Goal: Download file/media

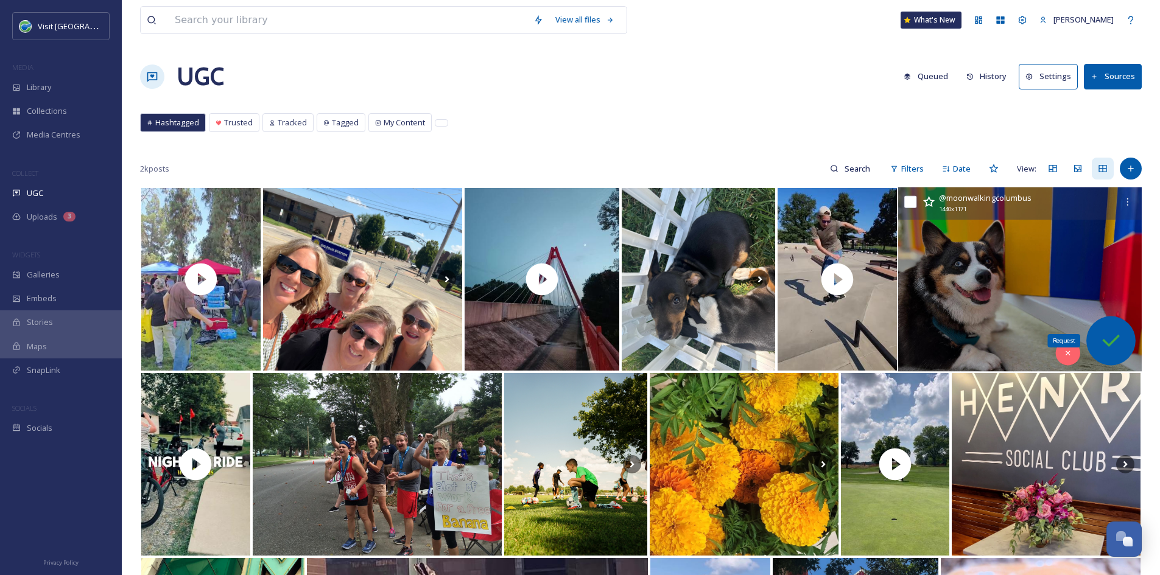
click at [1114, 339] on icon at bounding box center [1110, 341] width 24 height 24
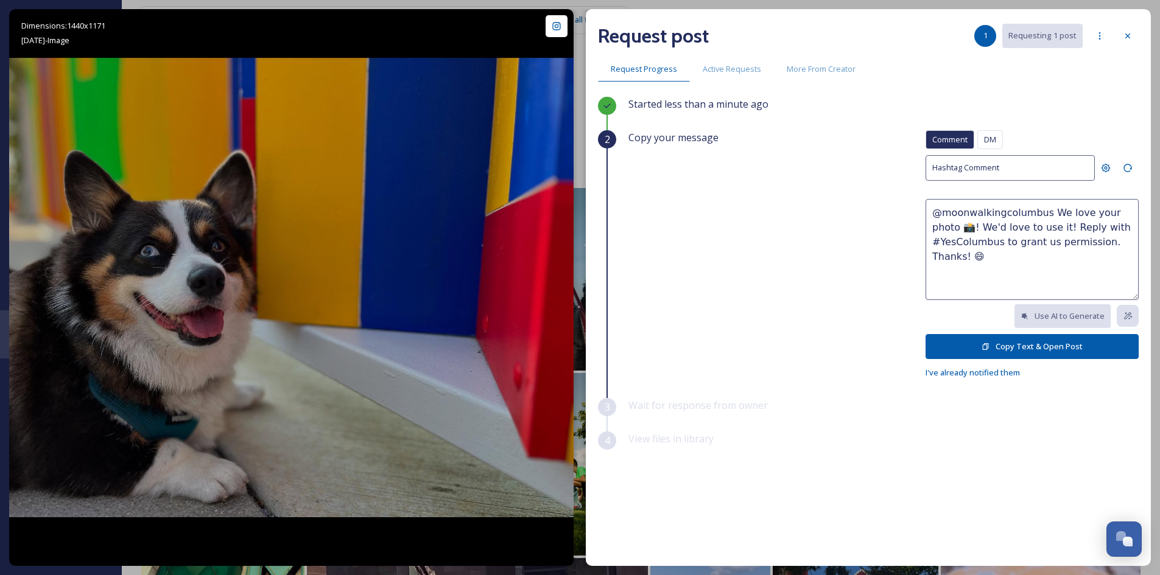
click at [1030, 227] on textarea "@moonwalkingcolumbus We love your photo 📸! We'd love to use it! Reply with #Yes…" at bounding box center [1032, 249] width 213 height 101
click at [1067, 259] on textarea "@moonwalkingcolumbus We love your photo 📸! We'd love to use it on socials and i…" at bounding box center [1032, 249] width 213 height 101
type textarea "@moonwalkingcolumbus We love your photo 📸! We'd love to use it on socials and i…"
click at [994, 131] on div "DM" at bounding box center [990, 139] width 26 height 19
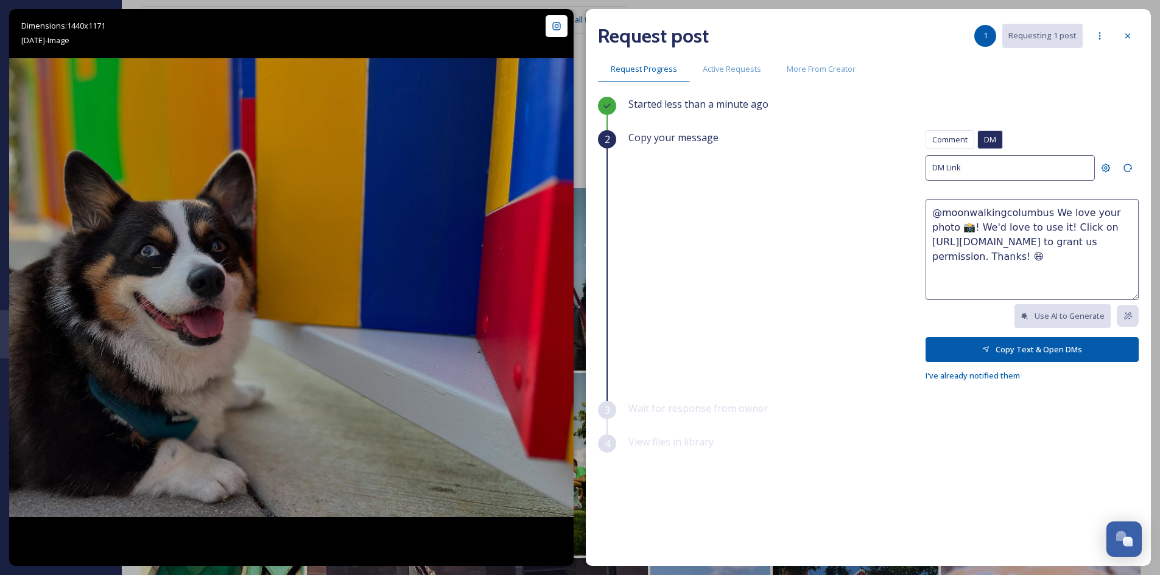
click at [1075, 255] on textarea "@moonwalkingcolumbus We love your photo 📸! We'd love to use it! Click on [URL][…" at bounding box center [1032, 249] width 213 height 101
click at [958, 137] on span "Comment" at bounding box center [949, 140] width 35 height 12
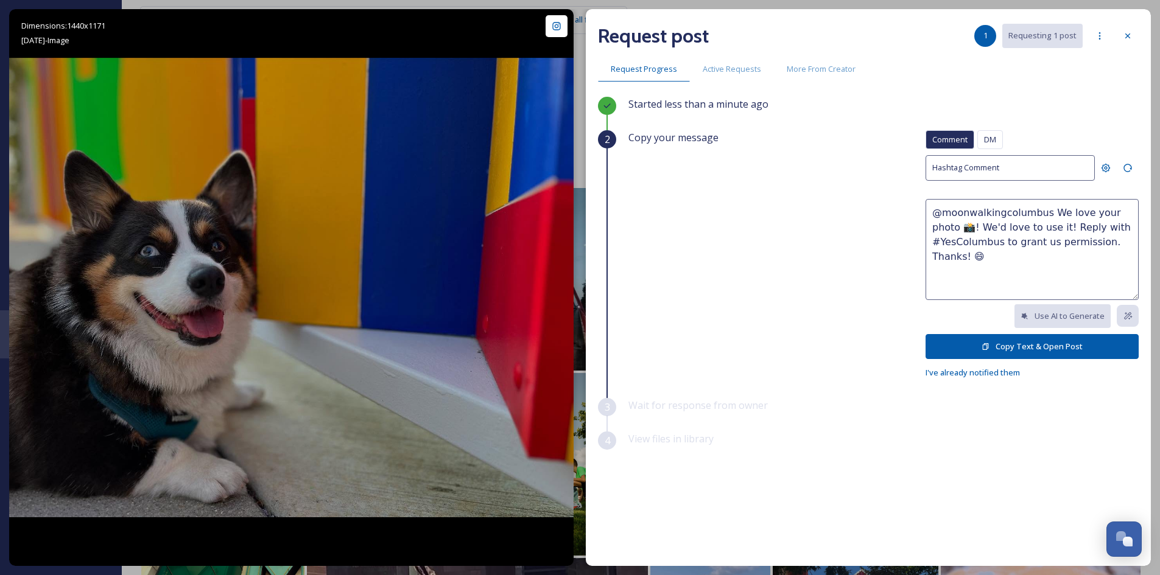
click at [1134, 242] on textarea "@moonwalkingcolumbus We love your photo 📸! We'd love to use it! Reply with #Yes…" at bounding box center [1032, 249] width 213 height 101
click at [1132, 211] on textarea "@moonwalkingcolumbus We love your photo 📸! We'd love to use it! Reply with #Yes…" at bounding box center [1032, 249] width 213 height 101
click at [1076, 227] on textarea "@moonwalkingcolumbus We love your photo and moon 📸! We'd love to use it! Reply …" at bounding box center [1032, 249] width 213 height 101
type textarea "@moonwalkingcolumbus We love your photo and moon 📸! We'd love to use it in our …"
click at [1050, 339] on button "Copy Text & Open Post" at bounding box center [1032, 346] width 213 height 25
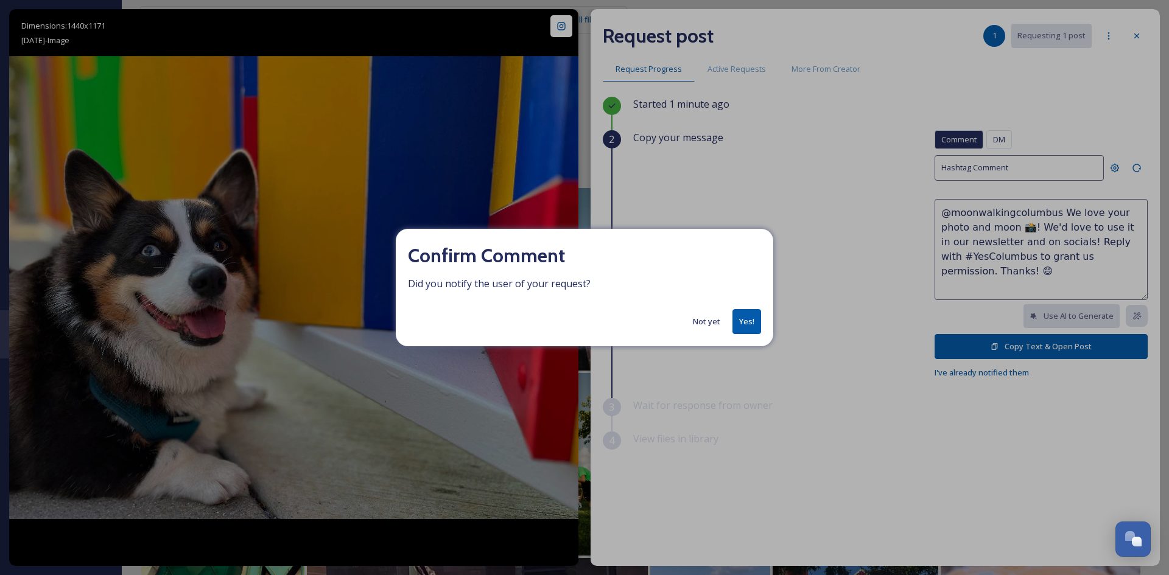
click at [751, 320] on button "Yes!" at bounding box center [747, 321] width 29 height 25
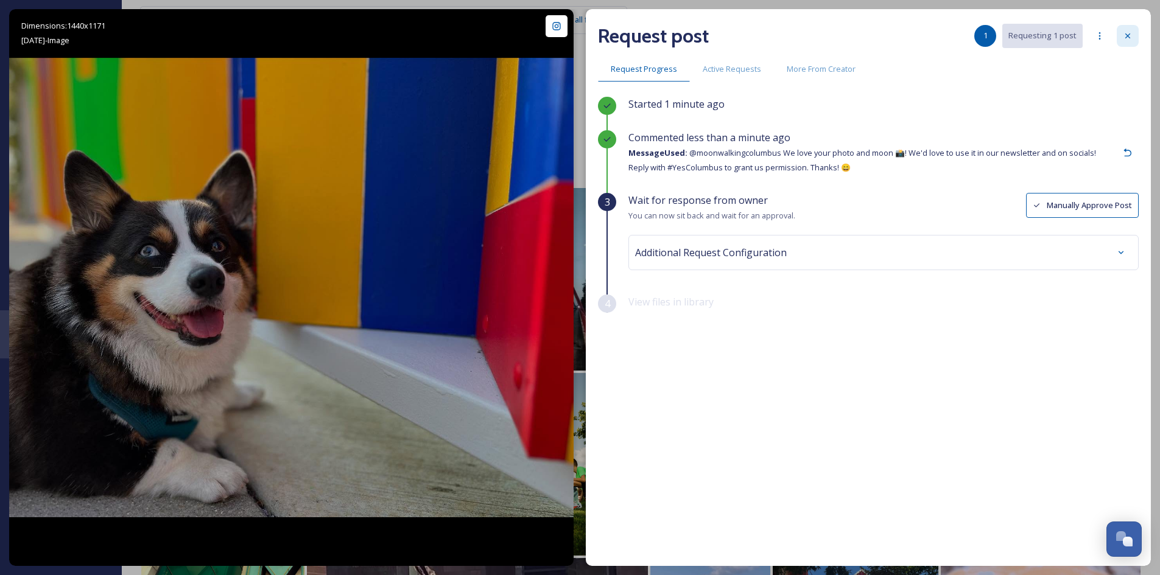
click at [1128, 38] on icon at bounding box center [1128, 36] width 10 height 10
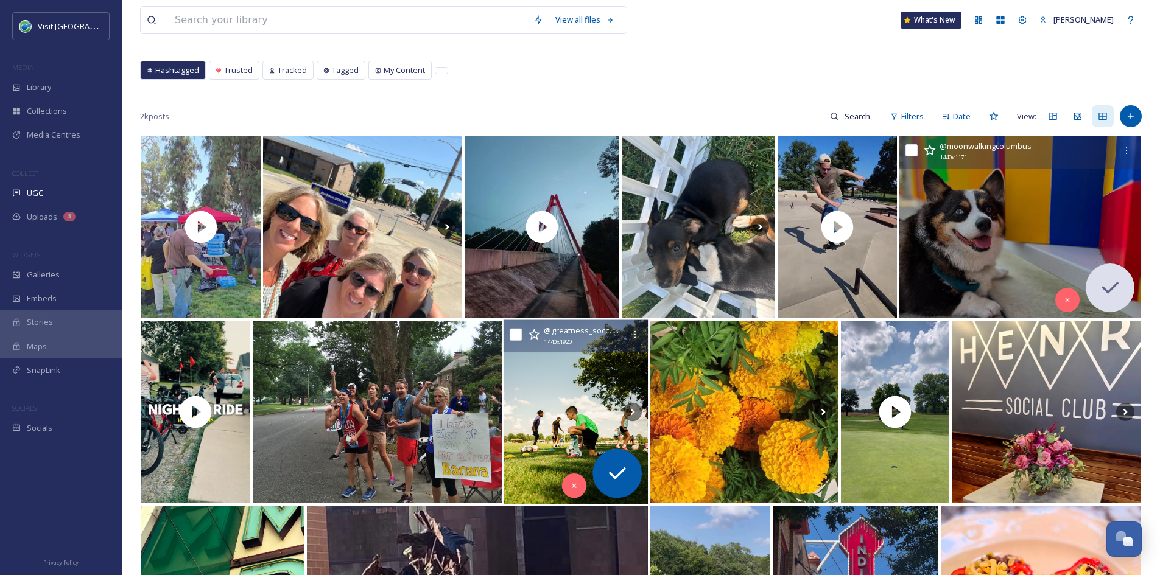
scroll to position [55, 0]
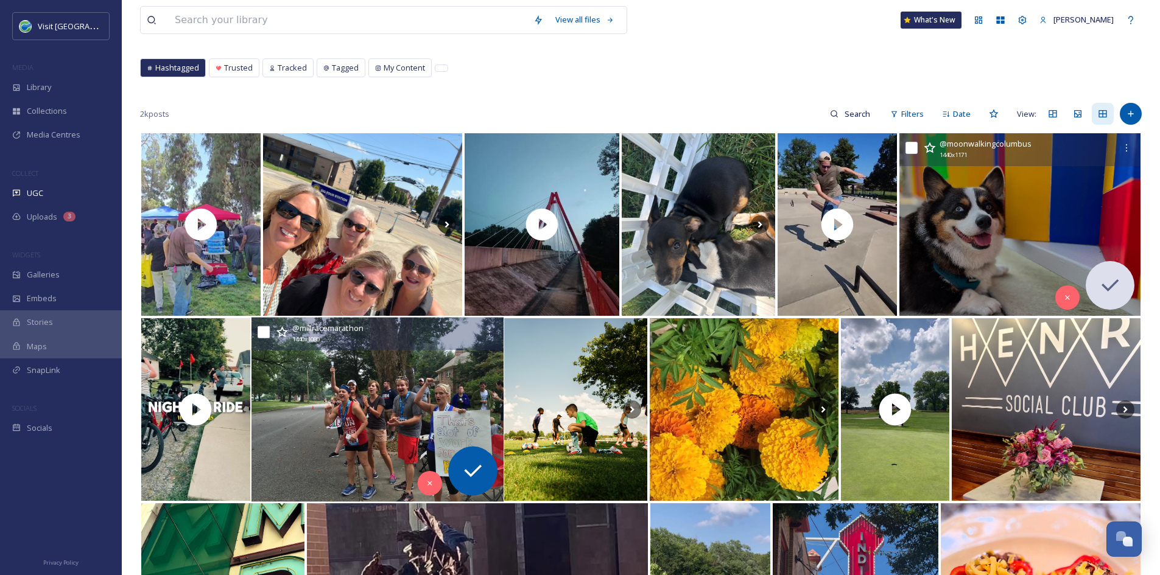
click at [384, 387] on img at bounding box center [377, 410] width 252 height 185
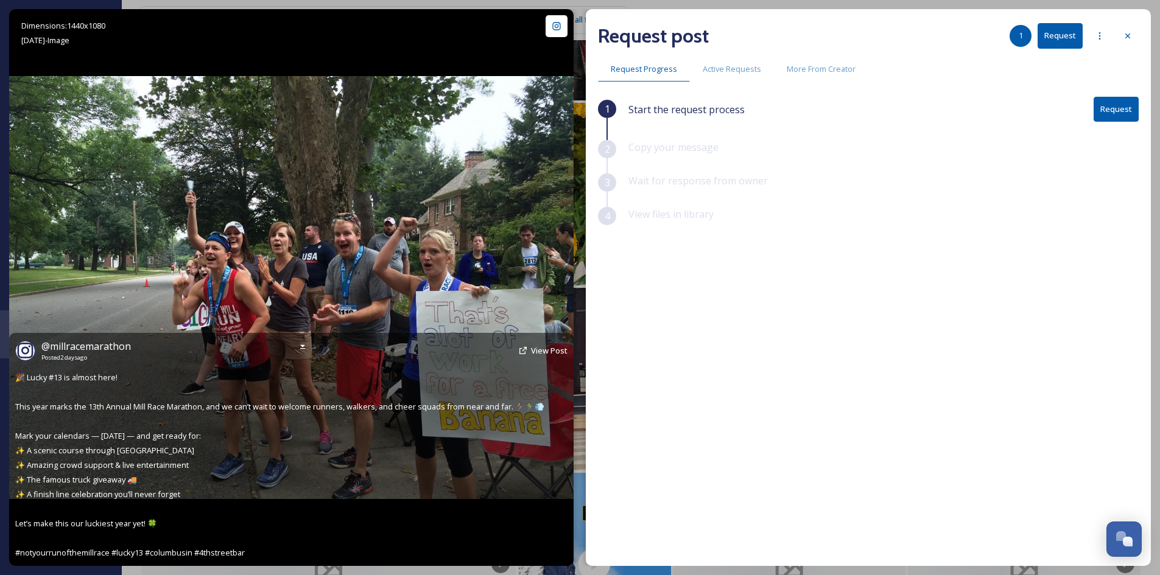
scroll to position [271, 0]
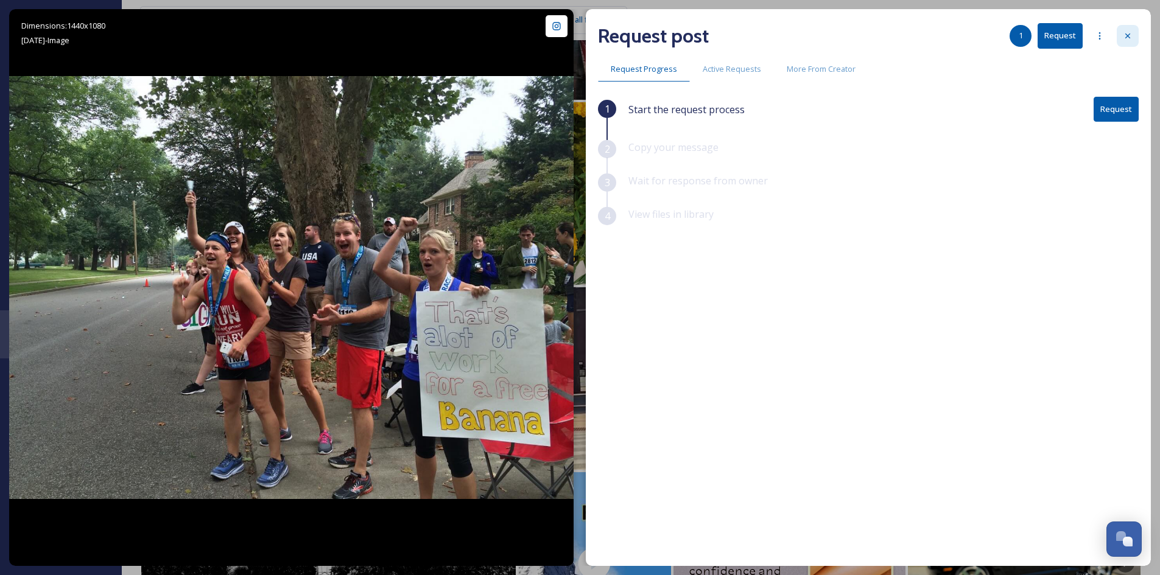
click at [1128, 36] on icon at bounding box center [1127, 35] width 5 height 5
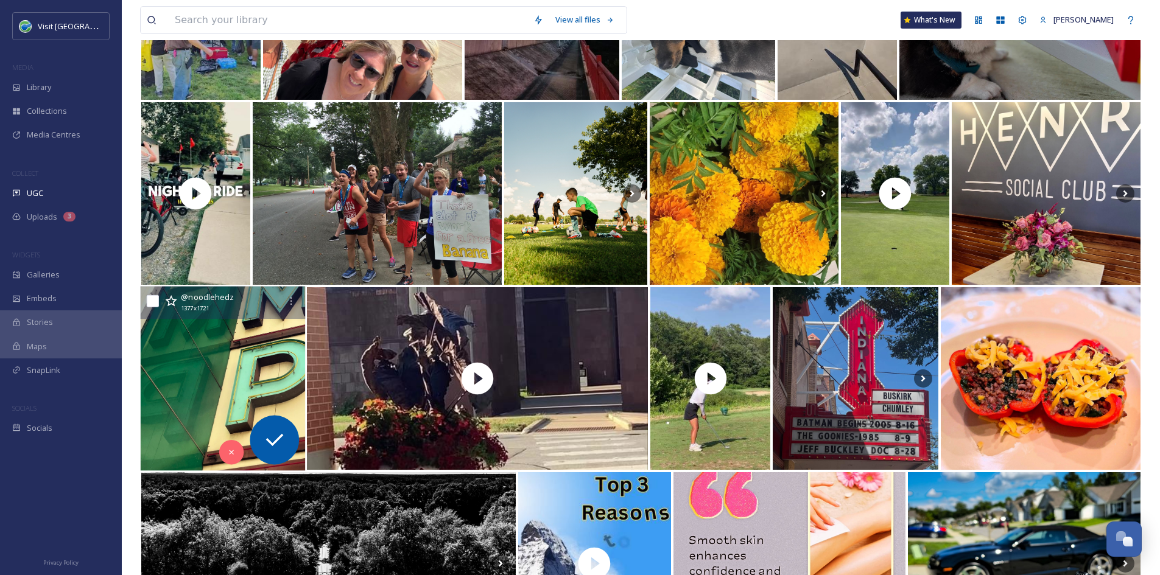
click at [229, 370] on img at bounding box center [223, 379] width 165 height 185
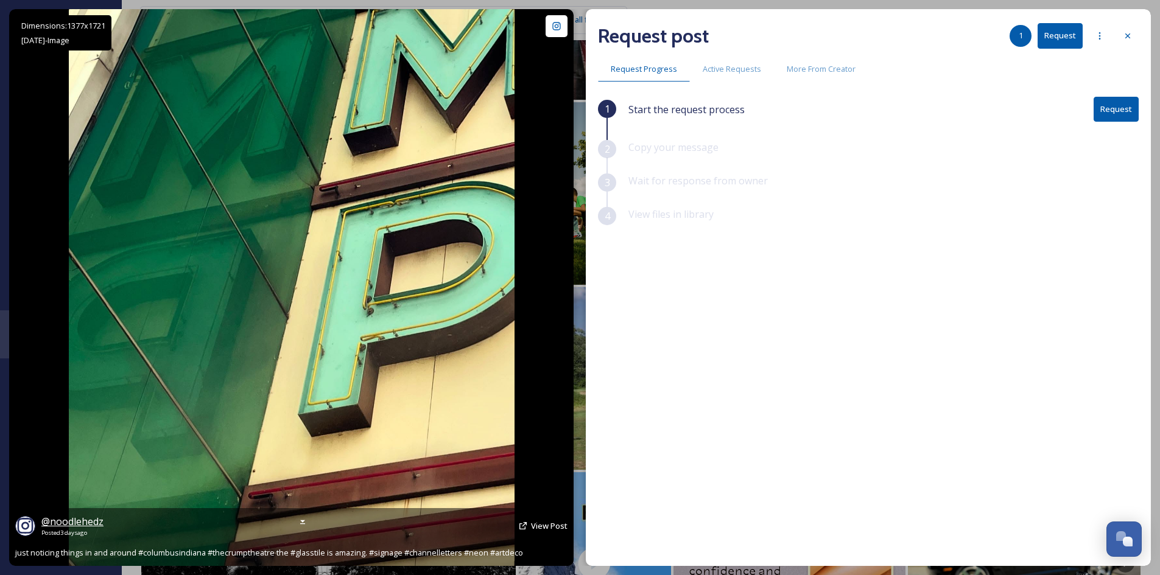
click at [58, 525] on span "@ noodlehedz" at bounding box center [72, 521] width 62 height 13
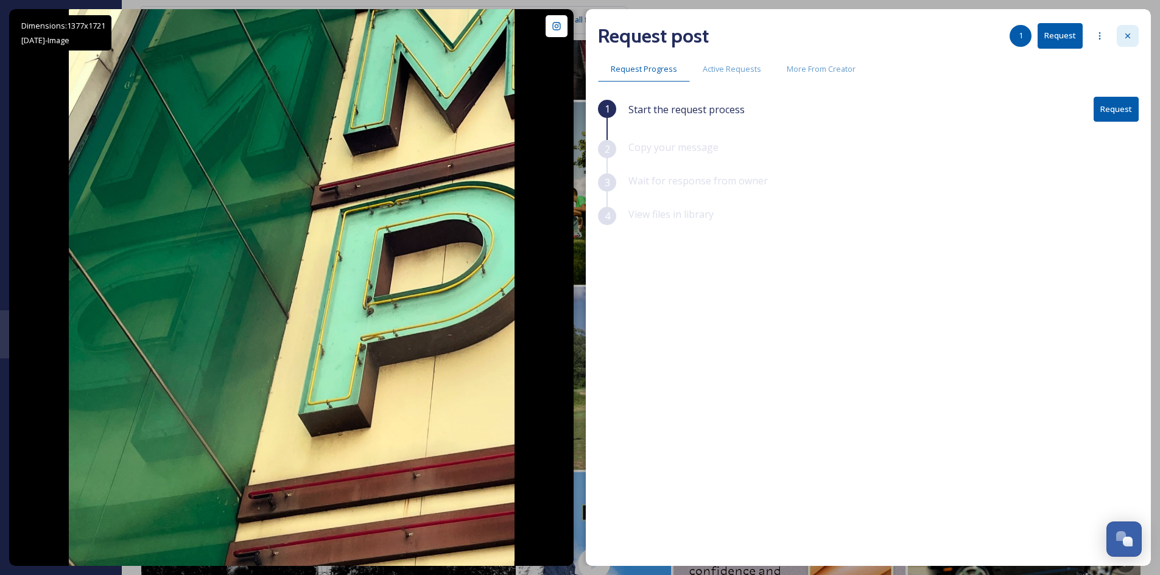
click at [1126, 35] on icon at bounding box center [1128, 36] width 10 height 10
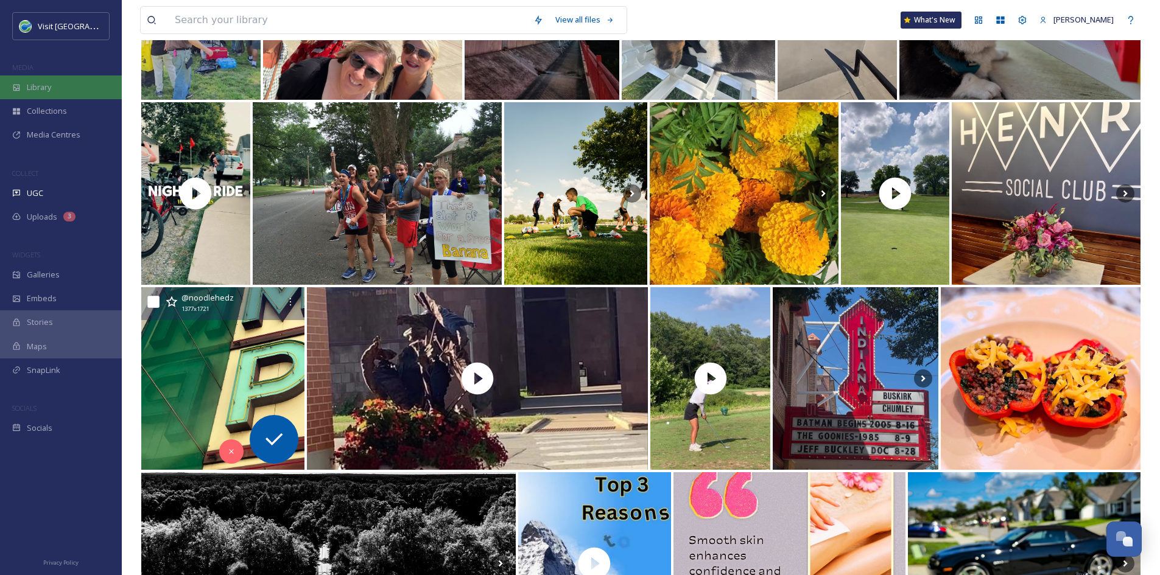
click at [54, 91] on div "Library" at bounding box center [61, 88] width 122 height 24
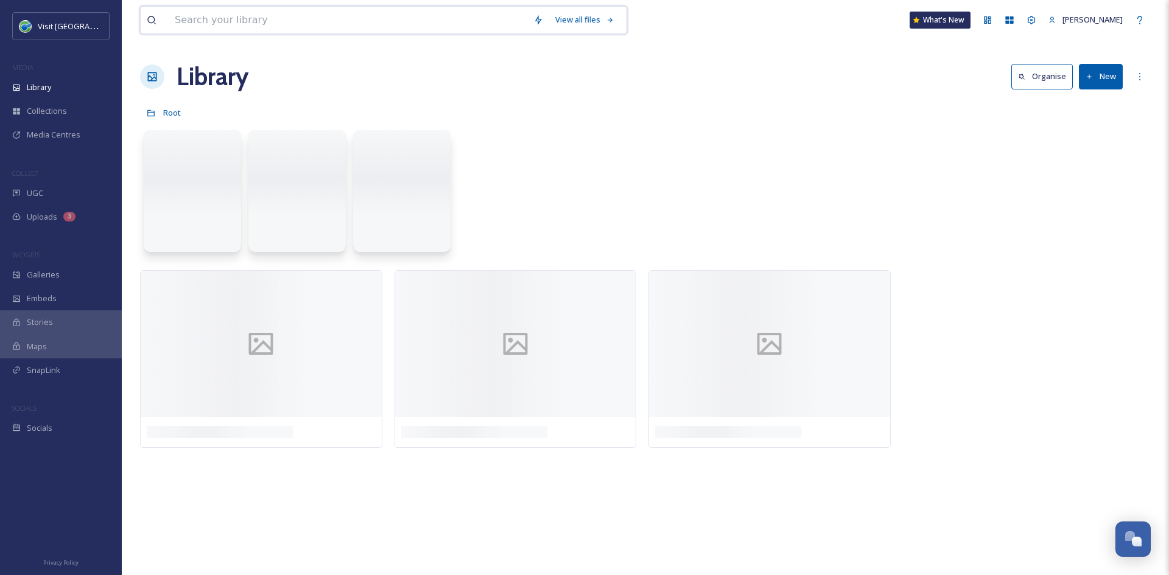
click at [312, 19] on input at bounding box center [348, 20] width 359 height 27
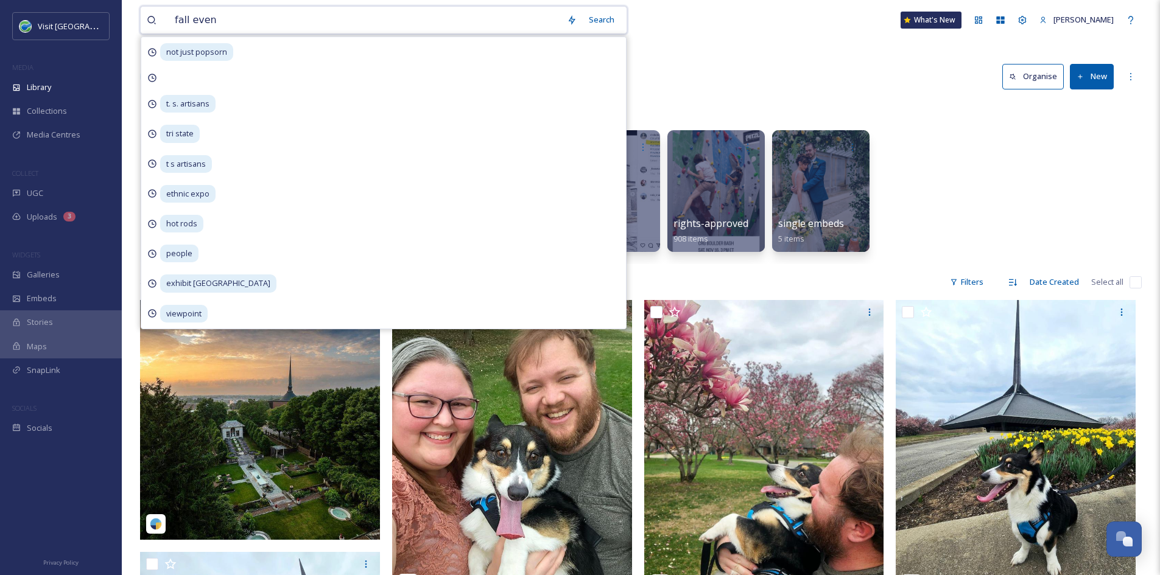
type input "fall event"
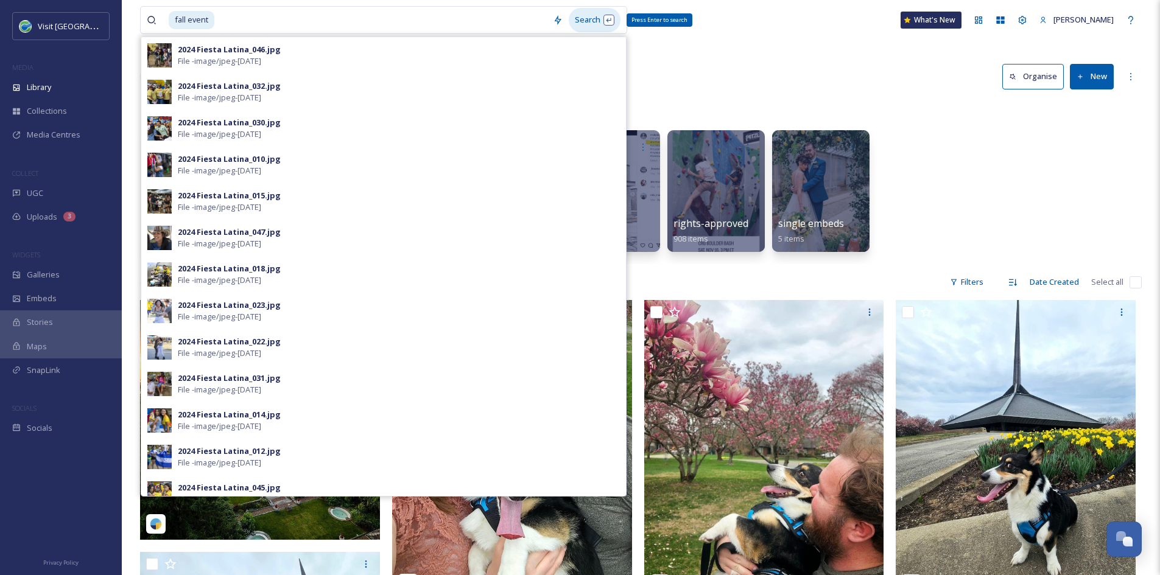
click at [589, 20] on div "Search Press Enter to search" at bounding box center [595, 20] width 52 height 24
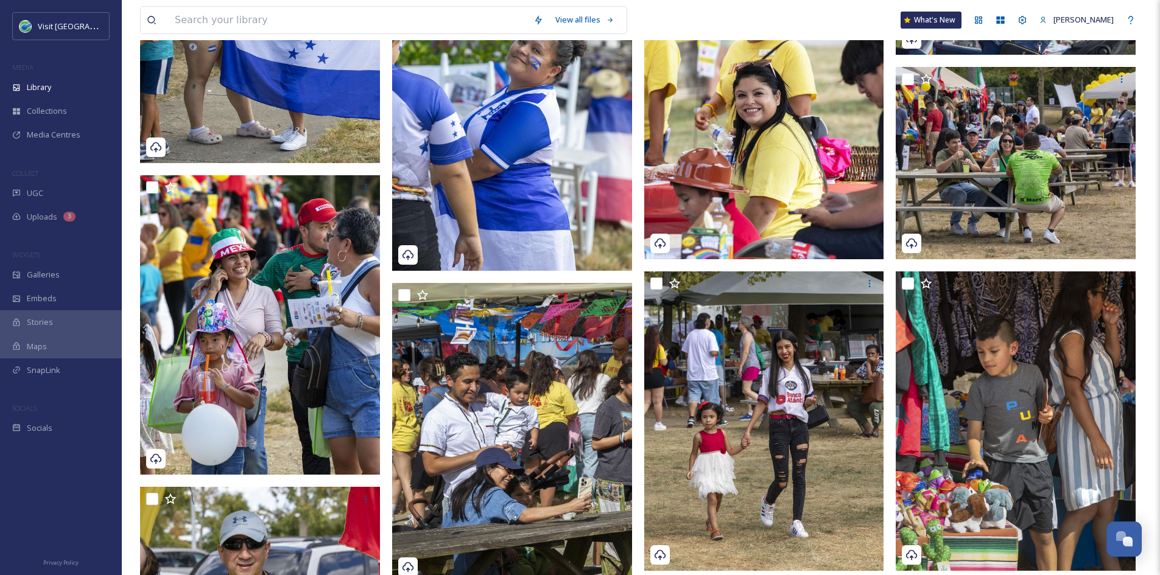
scroll to position [3708, 0]
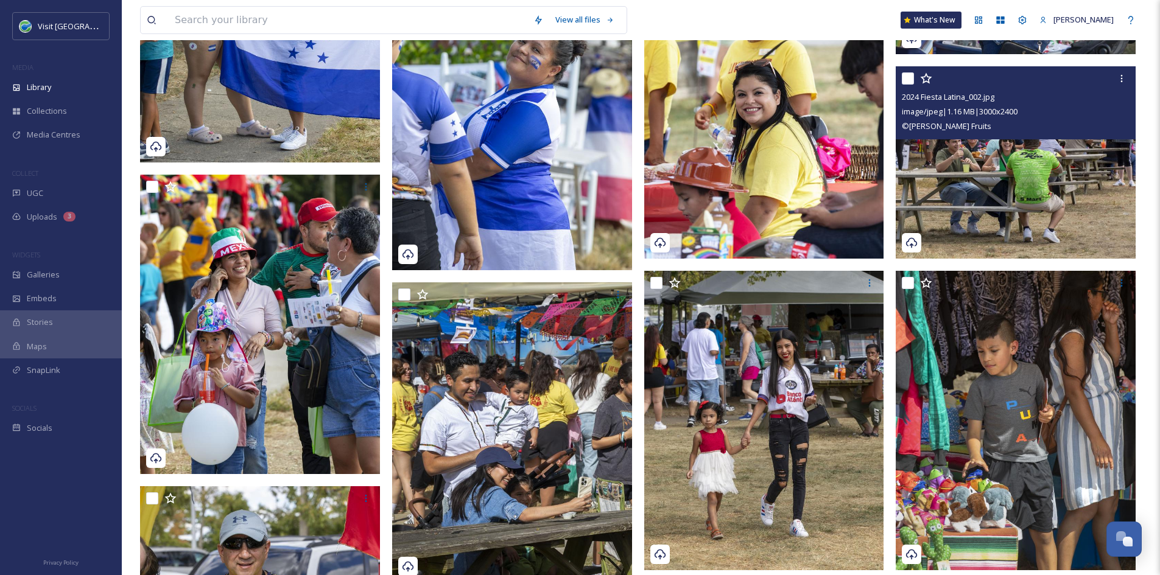
click at [1077, 200] on img at bounding box center [1016, 162] width 240 height 192
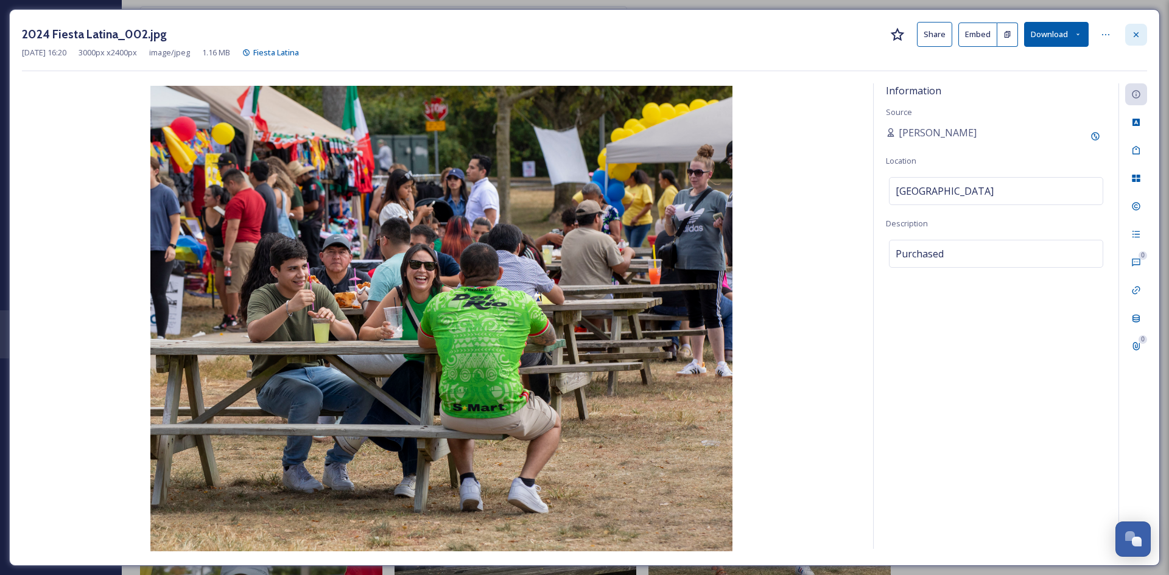
click at [1136, 37] on icon at bounding box center [1136, 35] width 10 height 10
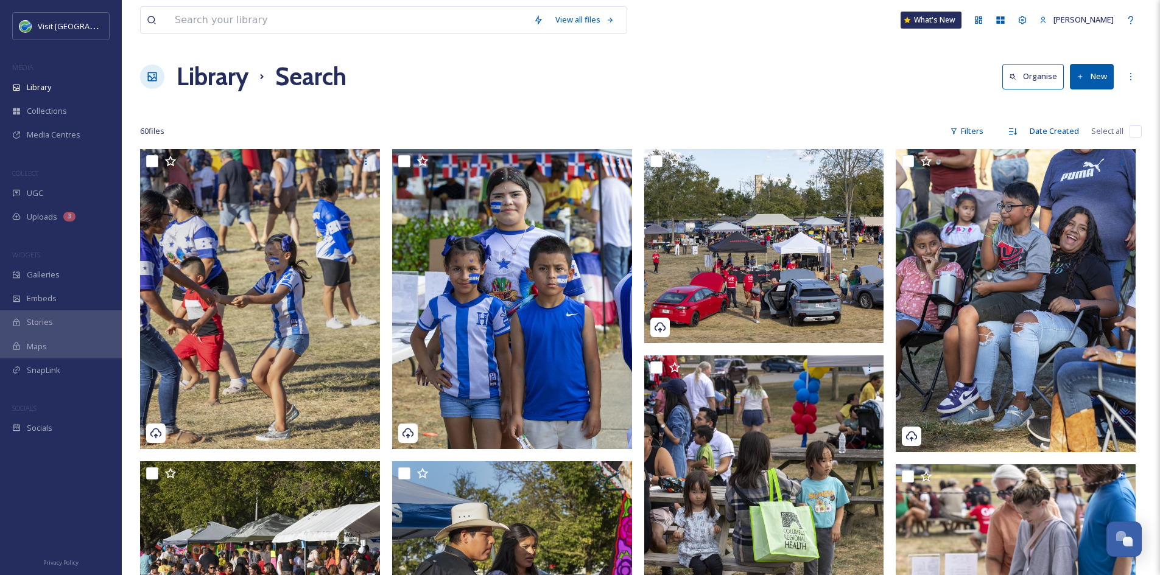
click at [229, 81] on h1 "Library" at bounding box center [213, 76] width 72 height 37
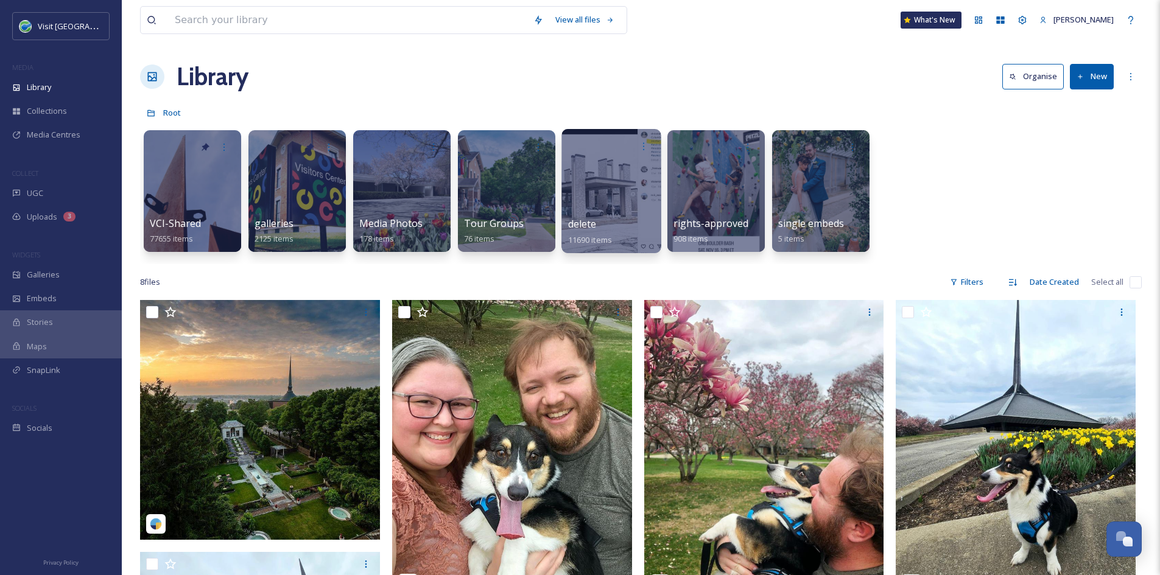
click at [592, 193] on div at bounding box center [610, 191] width 99 height 124
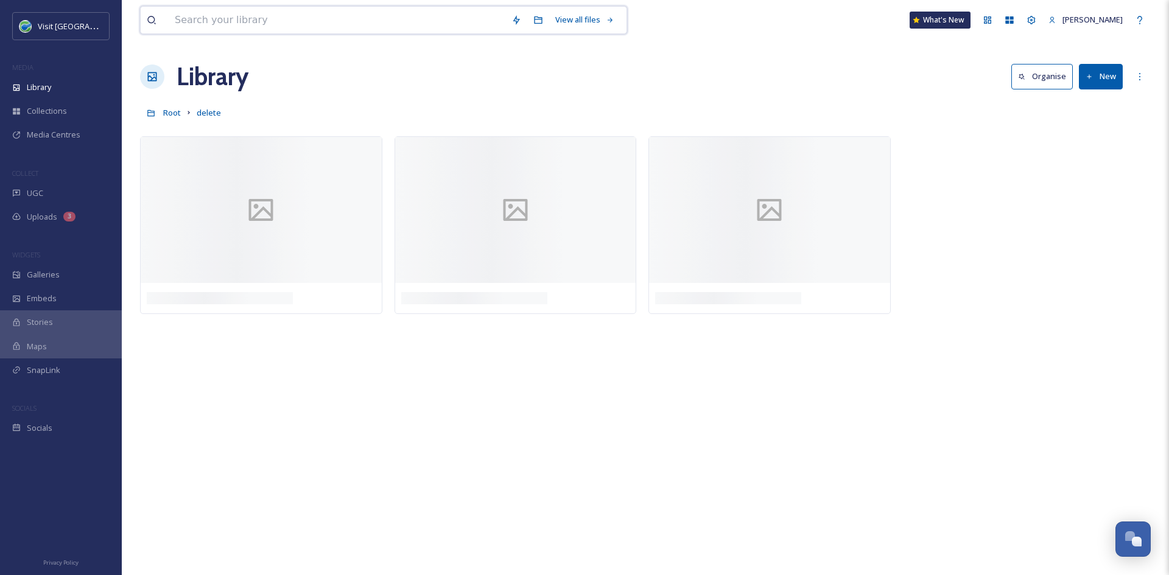
click at [440, 16] on input at bounding box center [337, 20] width 337 height 27
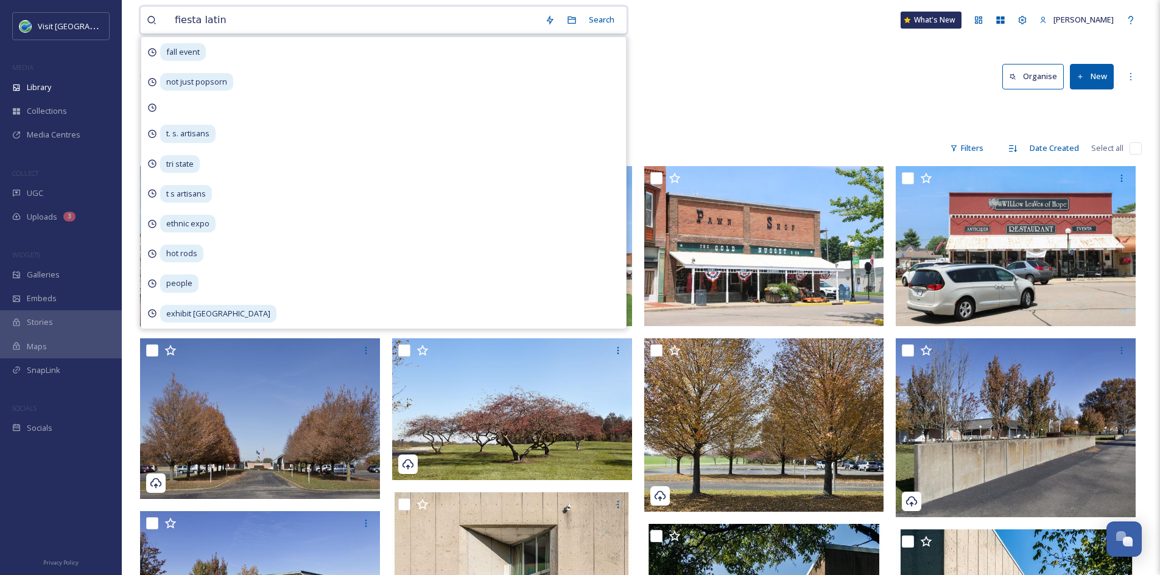
type input "fiesta latina"
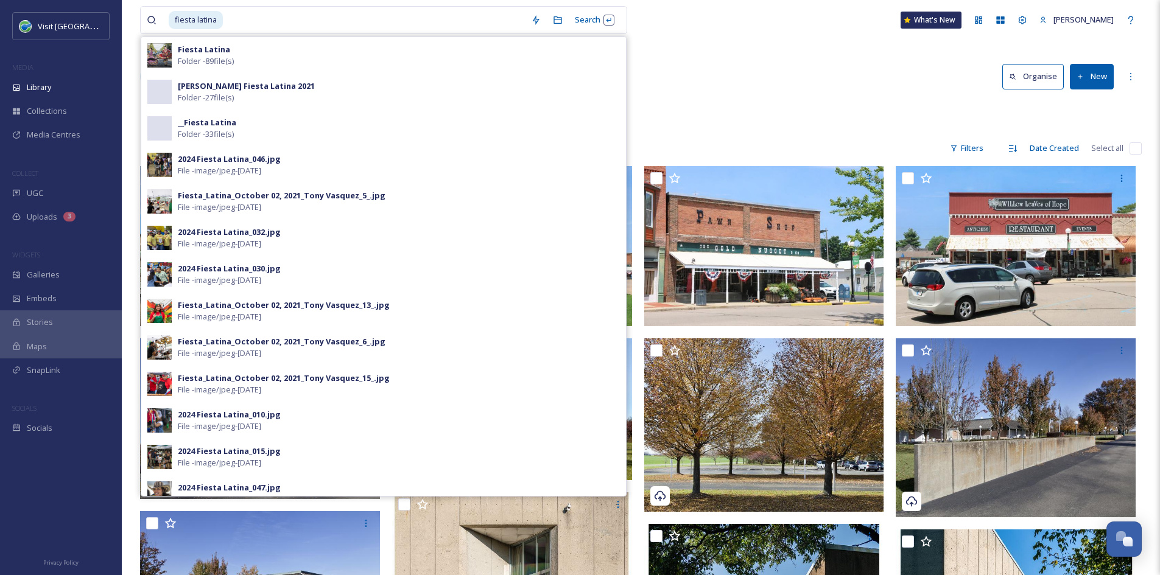
click at [709, 30] on div "fiesta latina Search Fiesta Latina Folder - 89 file(s) [PERSON_NAME] Fiesta Lat…" at bounding box center [641, 20] width 1002 height 40
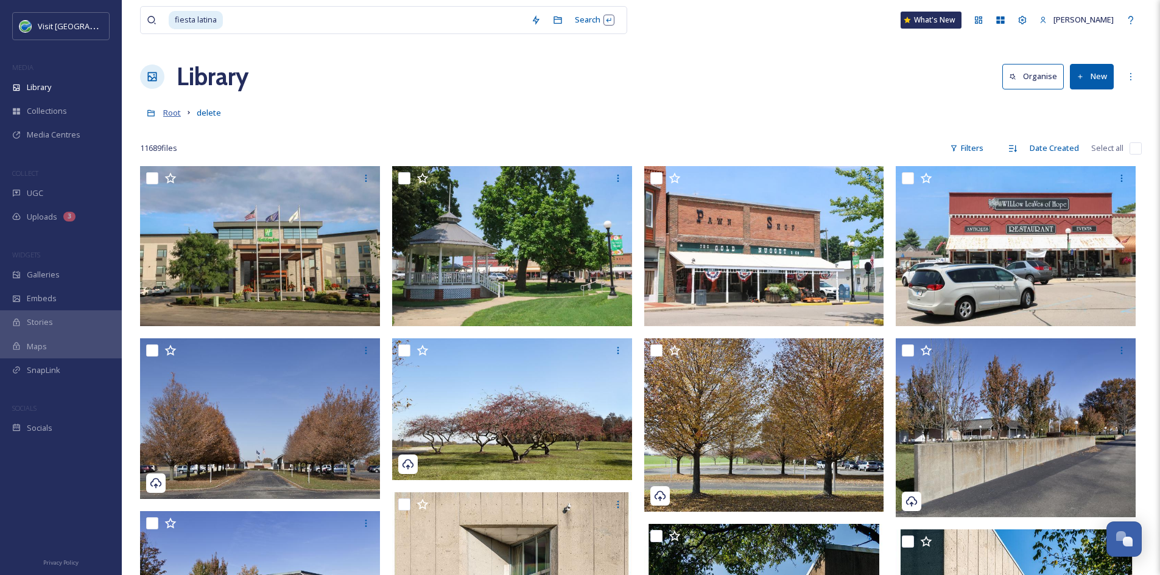
click at [168, 115] on span "Root" at bounding box center [172, 112] width 18 height 11
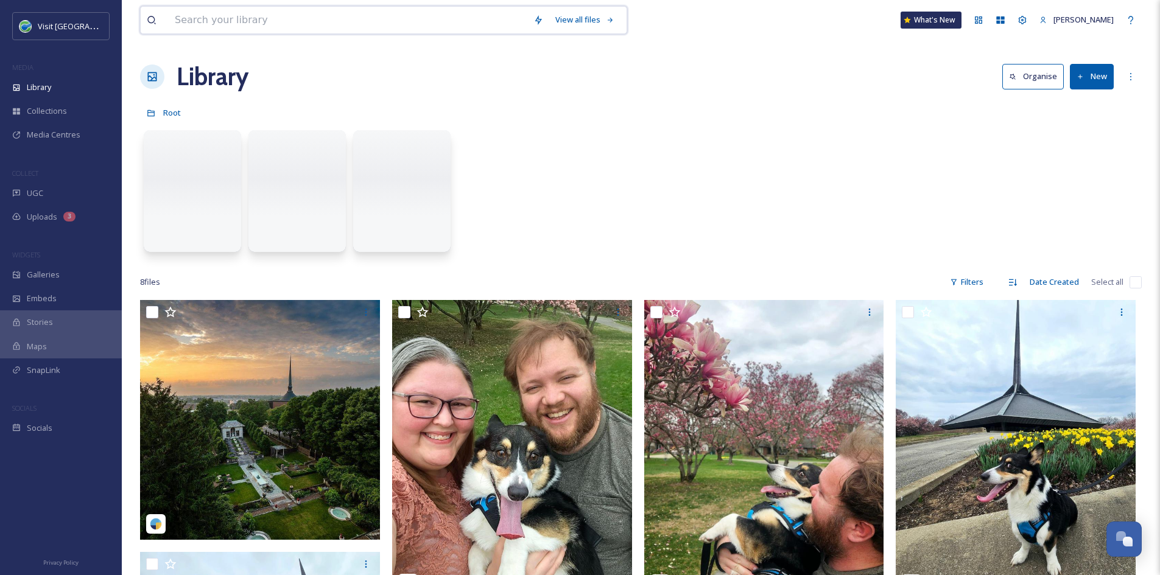
click at [264, 23] on input at bounding box center [348, 20] width 359 height 27
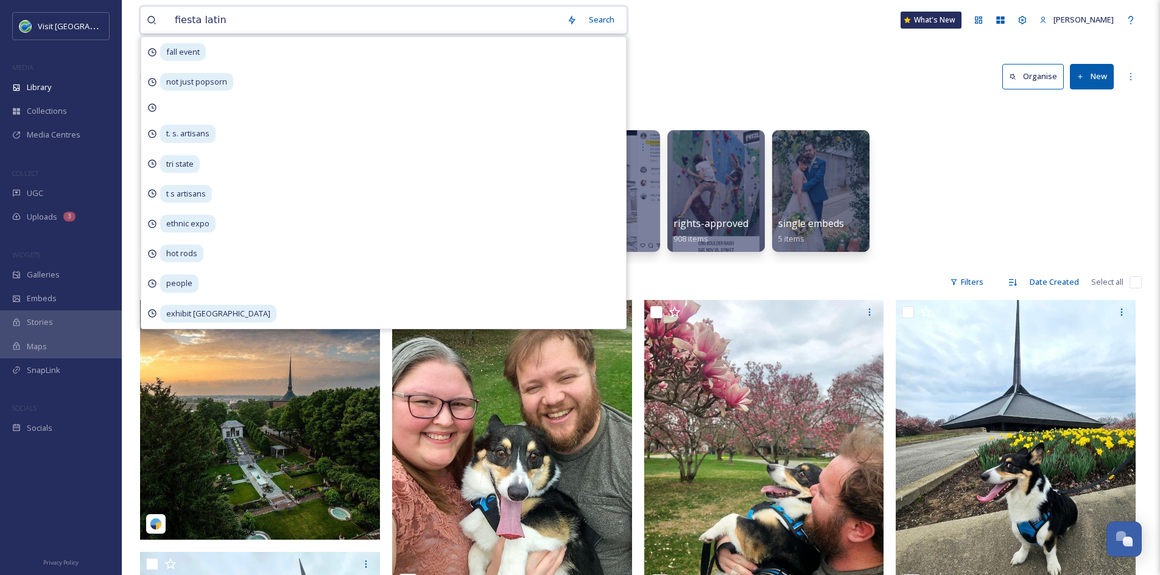
type input "fiesta latina"
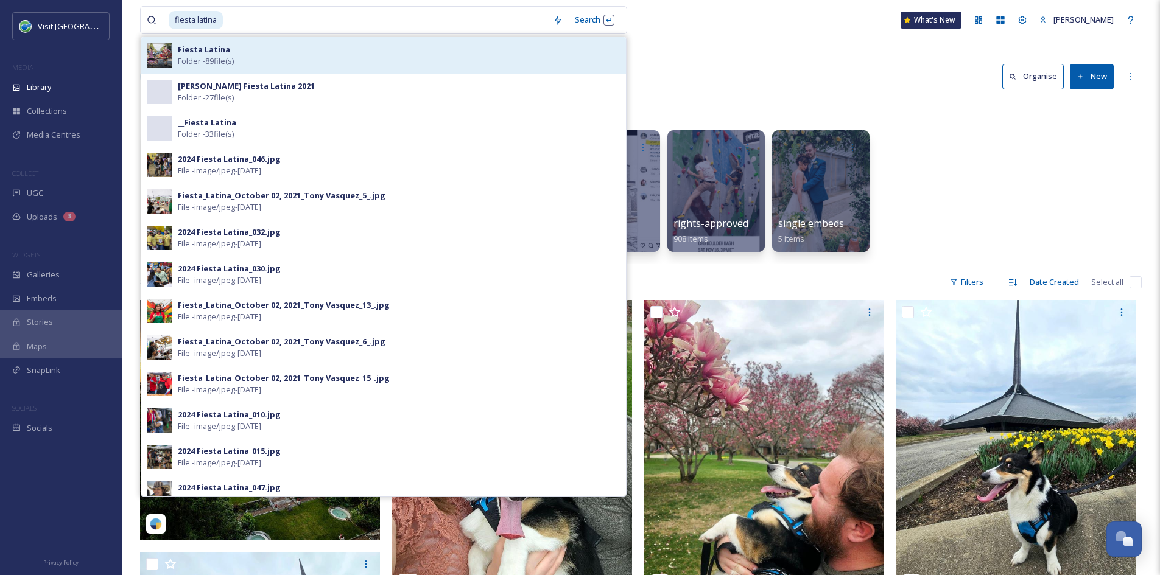
click at [503, 60] on div "Fiesta Latina Folder - 89 file(s)" at bounding box center [399, 55] width 442 height 23
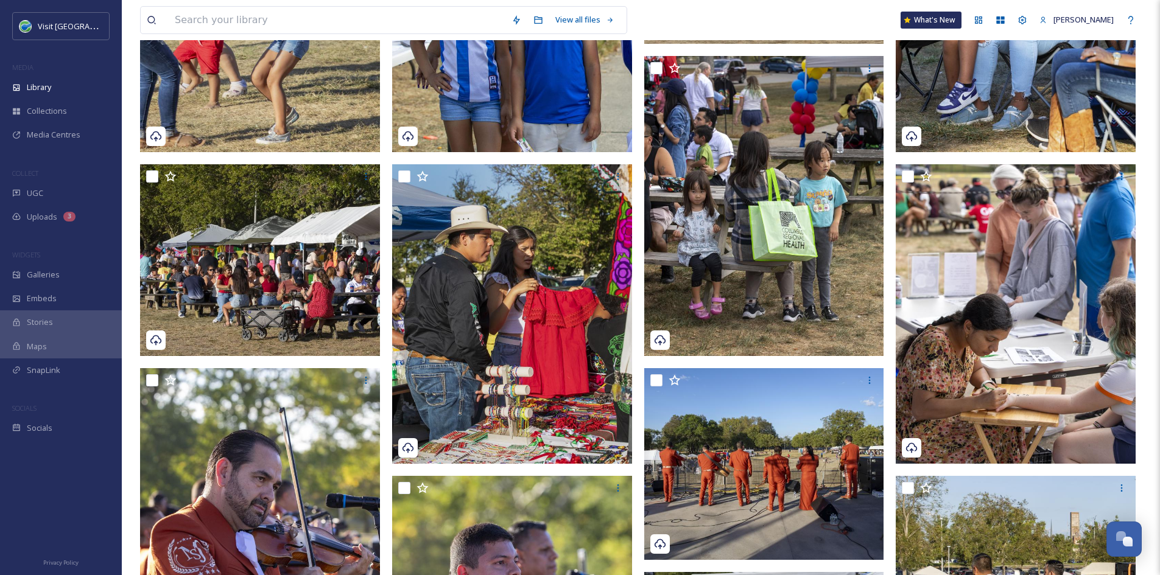
scroll to position [315, 0]
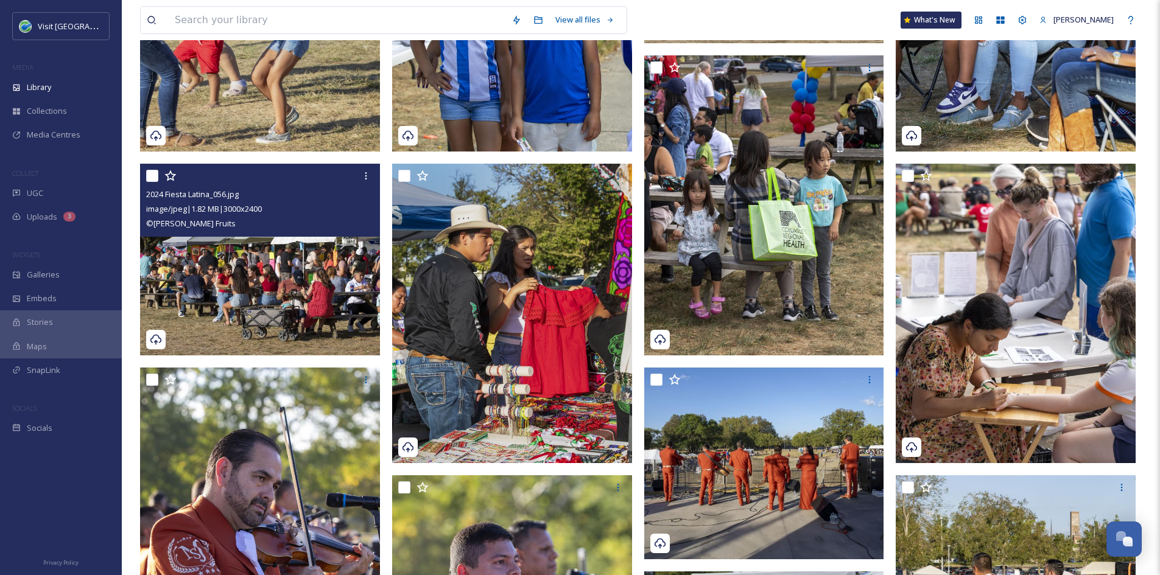
click at [252, 238] on img at bounding box center [260, 260] width 240 height 192
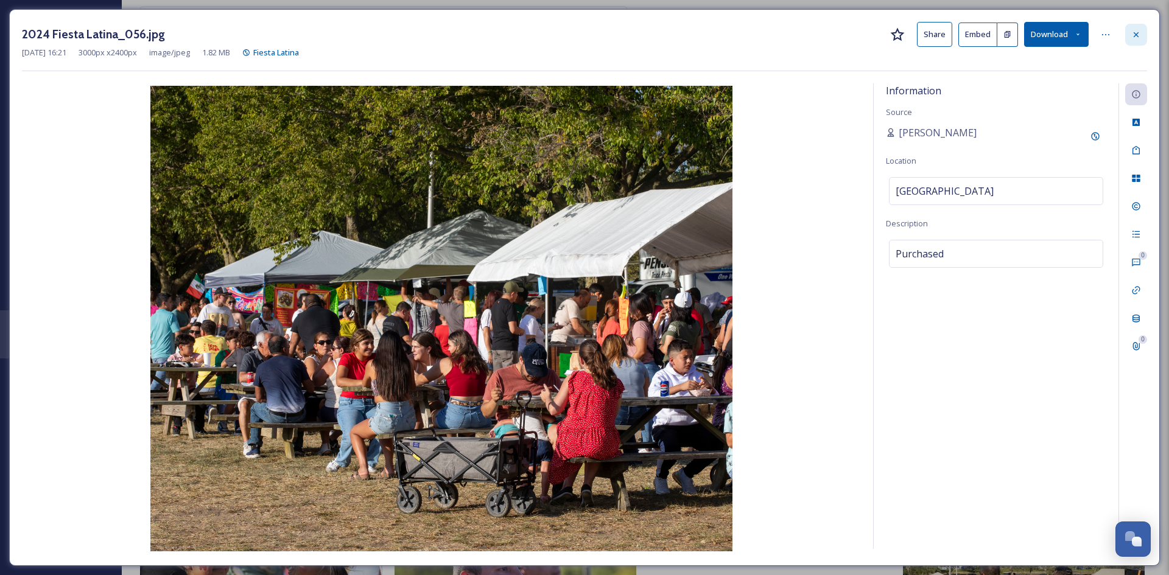
click at [1131, 32] on icon at bounding box center [1136, 35] width 10 height 10
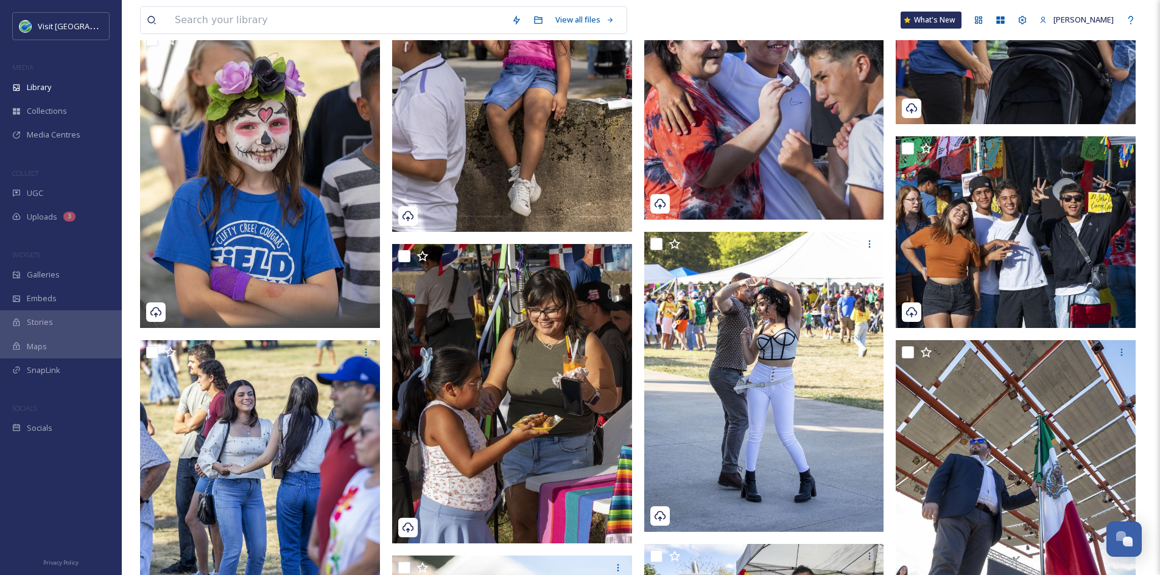
scroll to position [2311, 0]
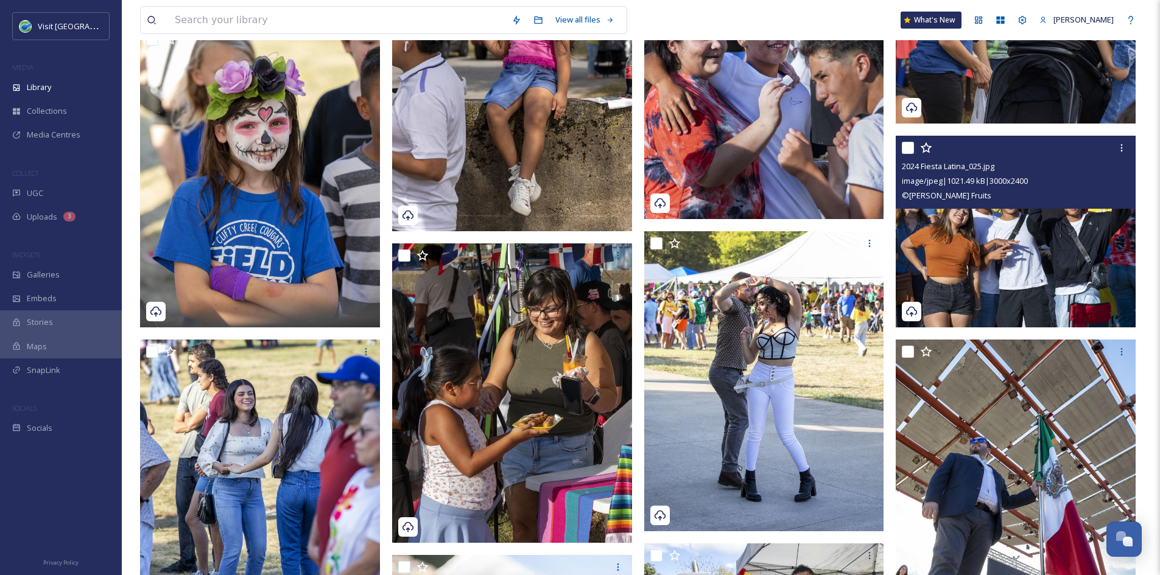
click at [992, 228] on img at bounding box center [1016, 232] width 240 height 192
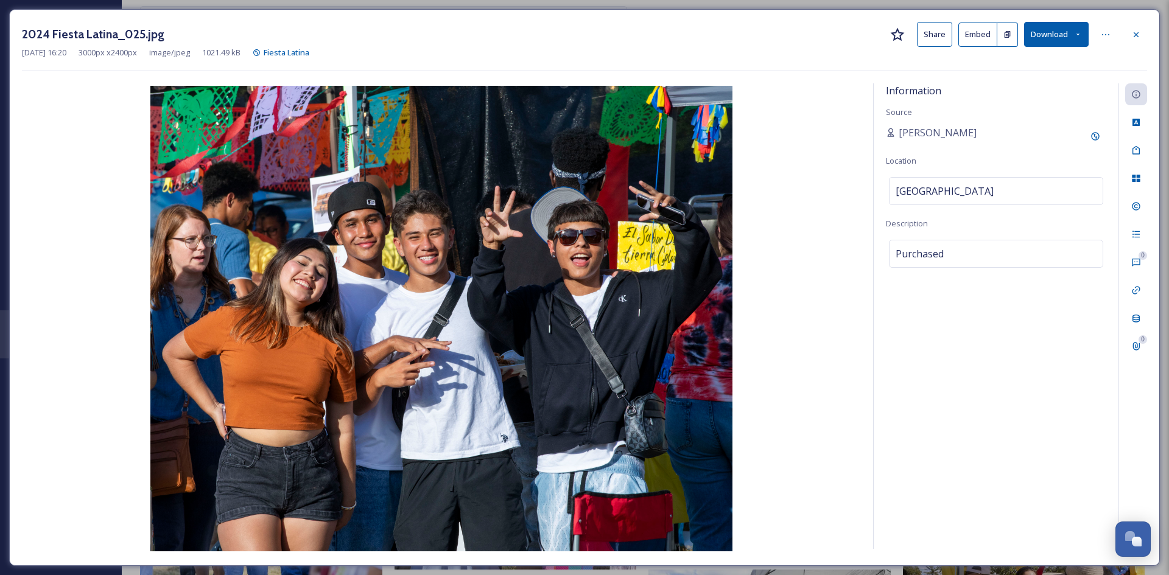
click at [1067, 33] on button "Download" at bounding box center [1056, 34] width 65 height 25
click at [1040, 92] on span "Download Large (2000 x 1600)" at bounding box center [1020, 86] width 107 height 12
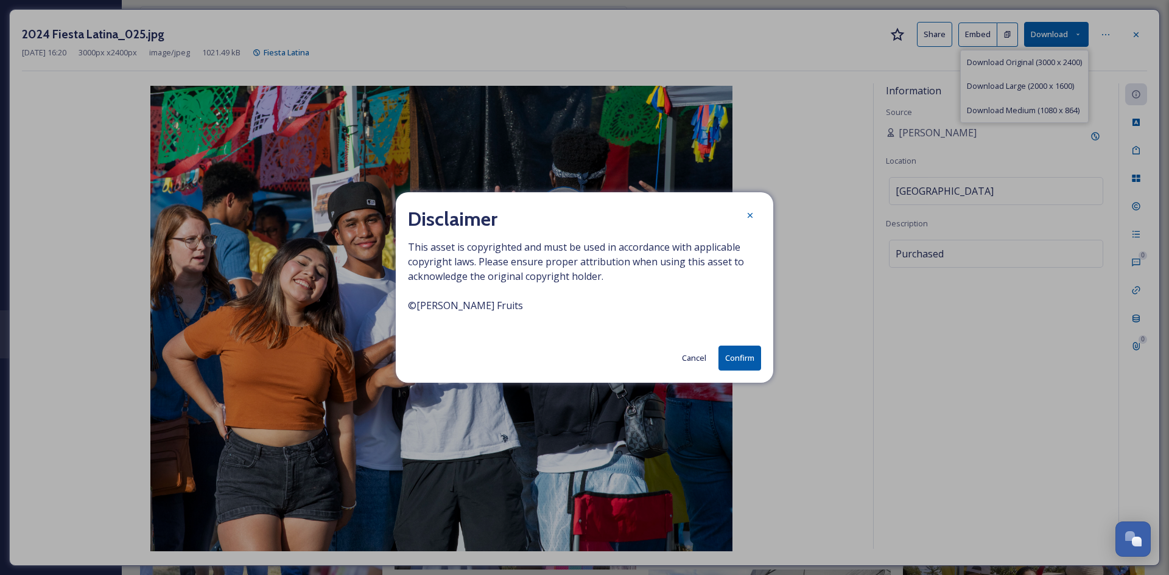
click at [743, 356] on button "Confirm" at bounding box center [740, 358] width 43 height 25
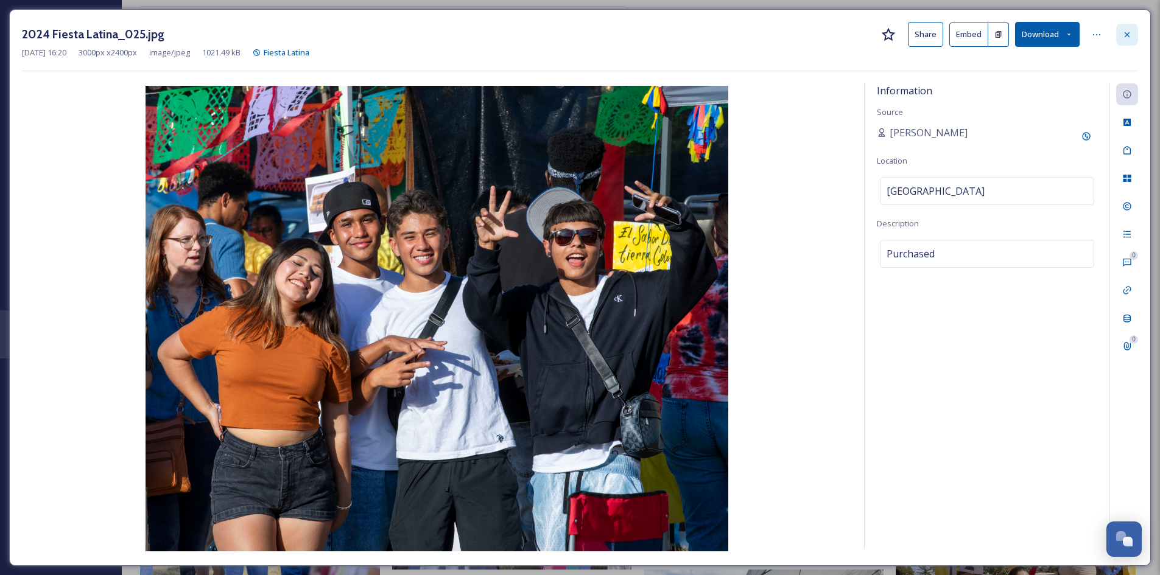
click at [1121, 37] on div at bounding box center [1127, 35] width 22 height 22
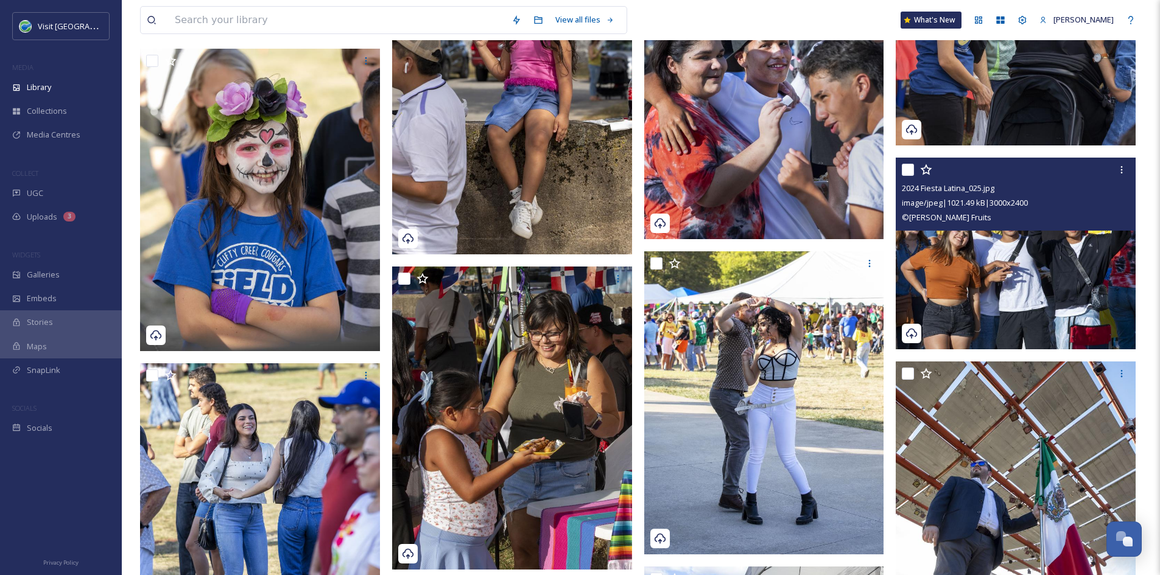
click at [772, 18] on div "View all files What's New [PERSON_NAME]" at bounding box center [641, 20] width 1002 height 40
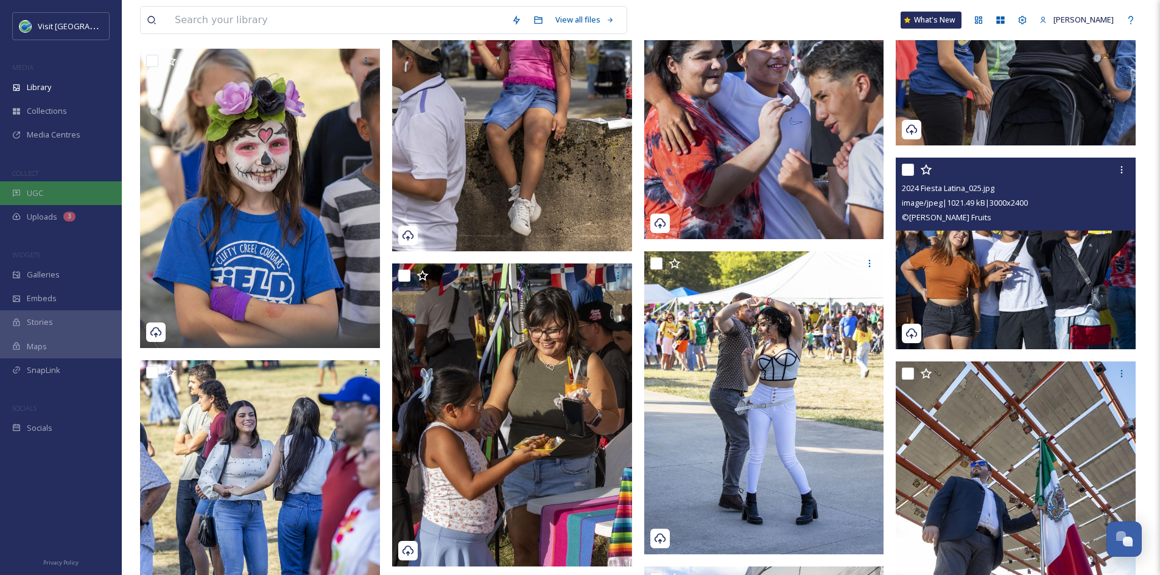
click at [66, 199] on div "UGC" at bounding box center [61, 193] width 122 height 24
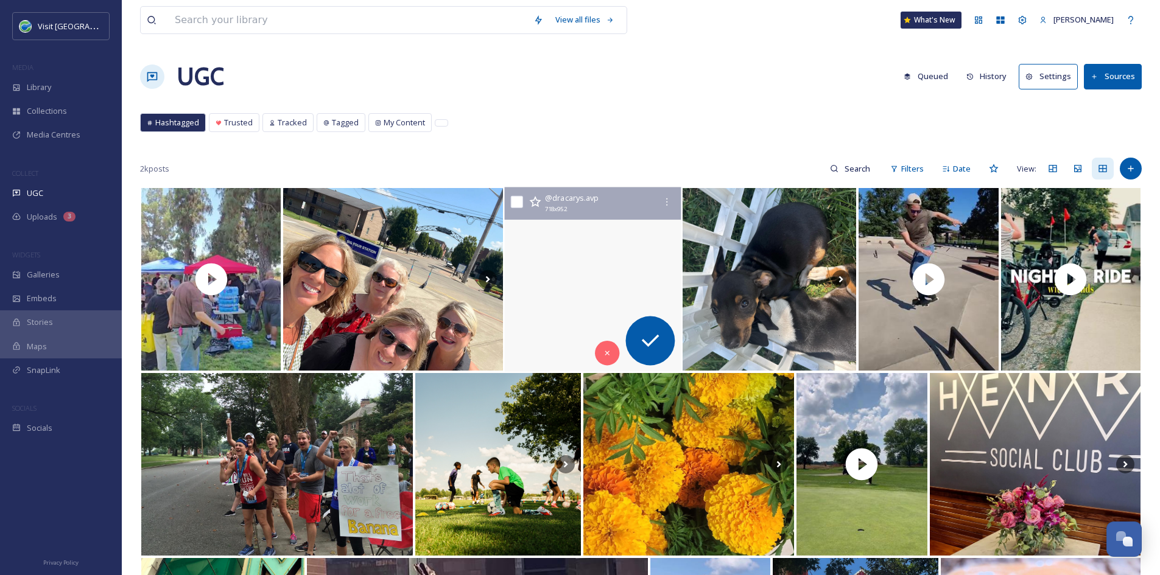
click at [594, 236] on video "#columbusindiana #bridge #architecture #eve #instadaily #insta" at bounding box center [592, 280] width 177 height 185
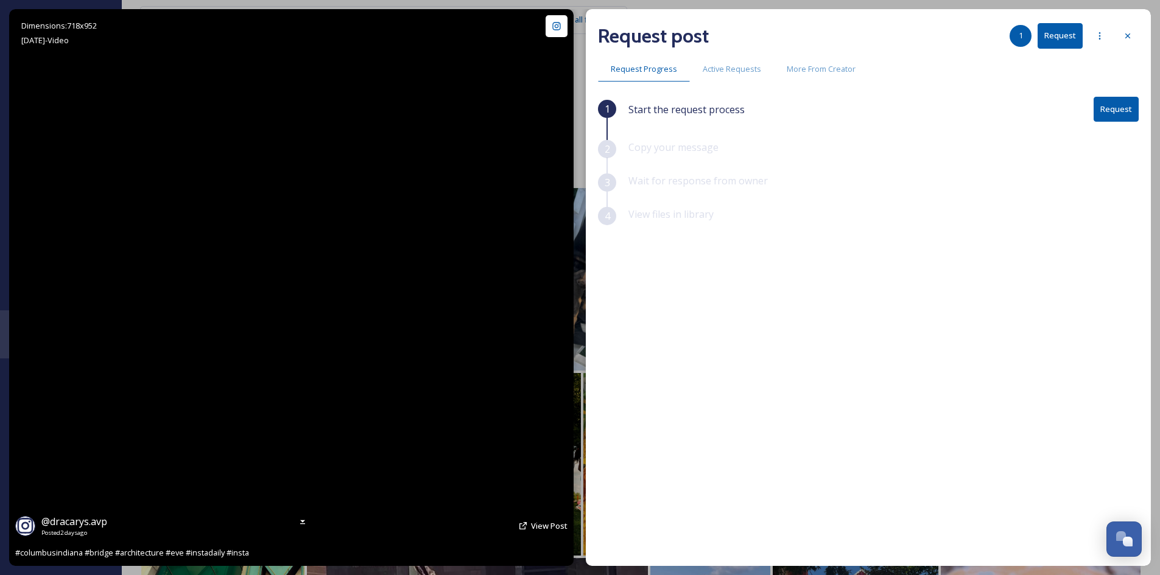
click at [295, 283] on video "#columbusindiana #bridge #architecture #eve #instadaily #insta" at bounding box center [292, 287] width 420 height 557
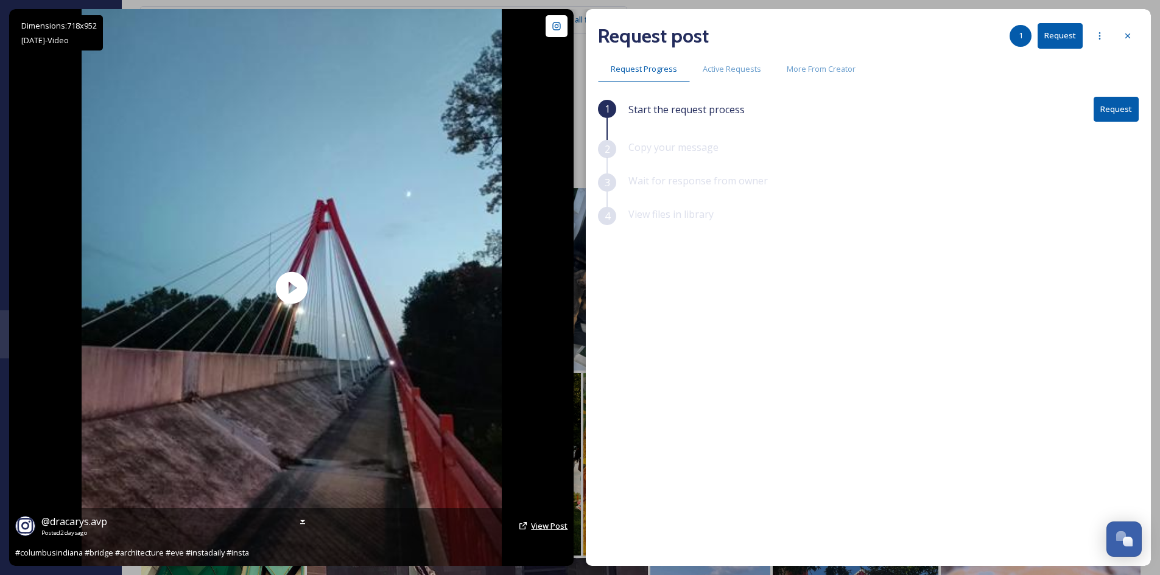
click at [539, 524] on span "View Post" at bounding box center [549, 526] width 37 height 11
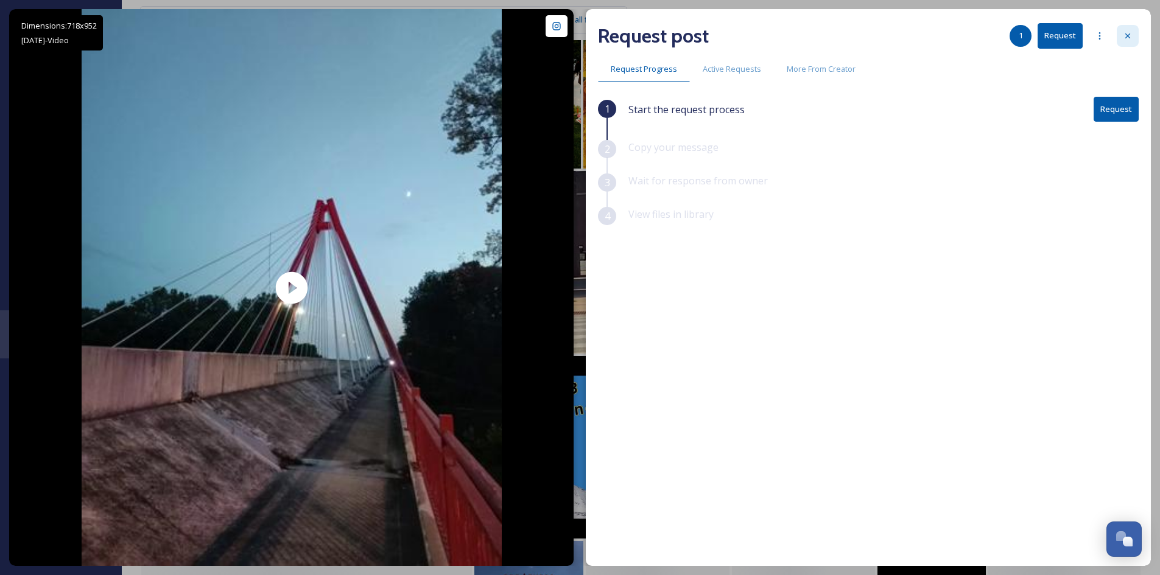
click at [1125, 37] on icon at bounding box center [1128, 36] width 10 height 10
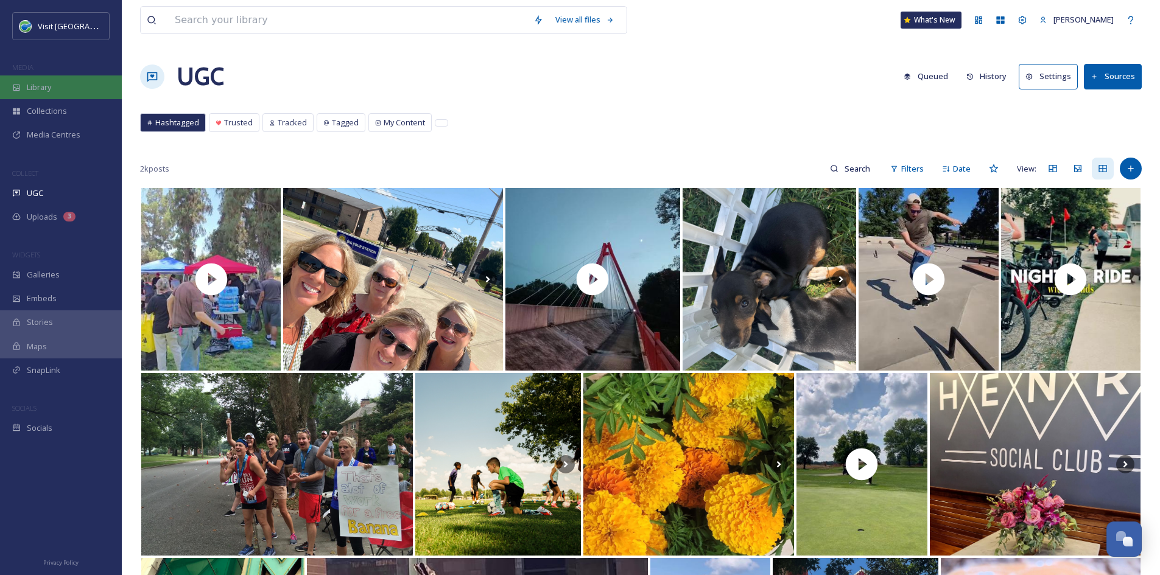
click at [52, 84] on div "Library" at bounding box center [61, 88] width 122 height 24
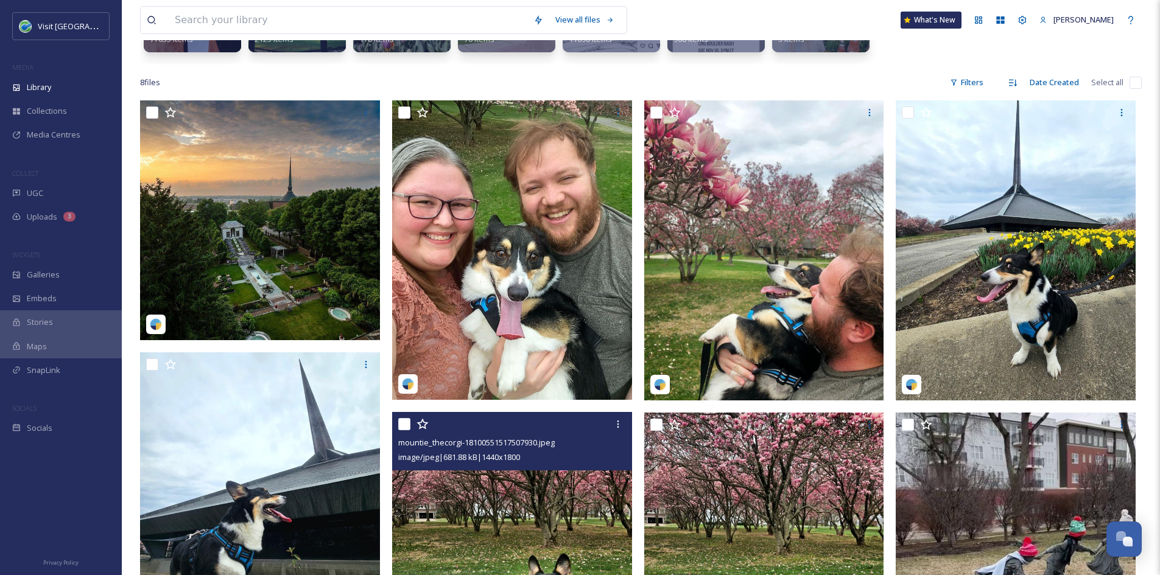
scroll to position [115, 0]
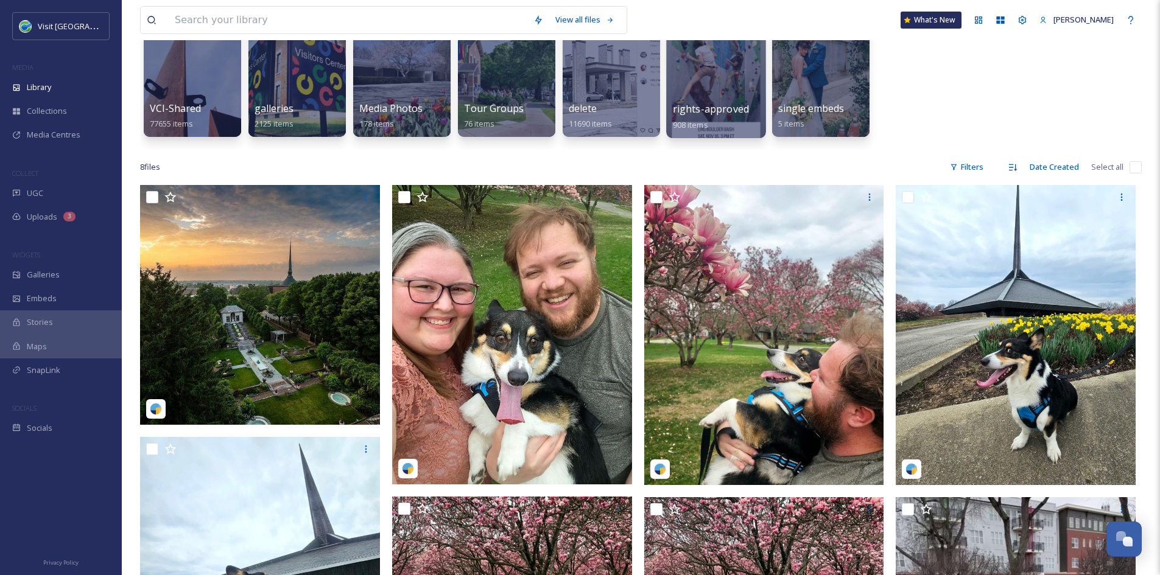
click at [681, 101] on div at bounding box center [715, 76] width 99 height 124
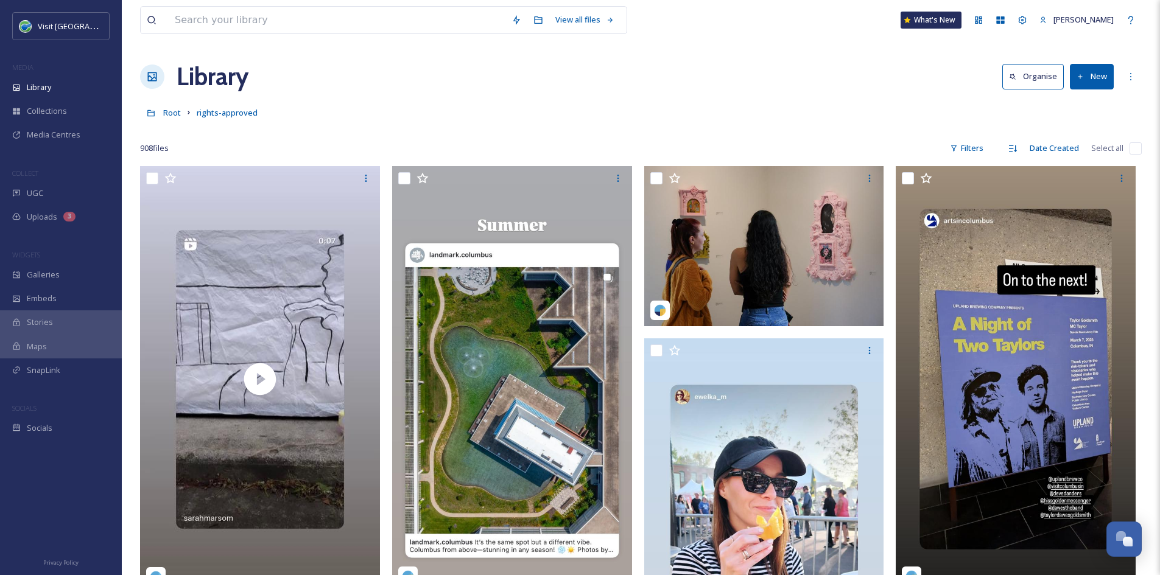
click at [993, 147] on div "908 file s Filters Date Created Select all" at bounding box center [641, 148] width 1002 height 24
click at [977, 144] on div "Filters" at bounding box center [967, 148] width 46 height 24
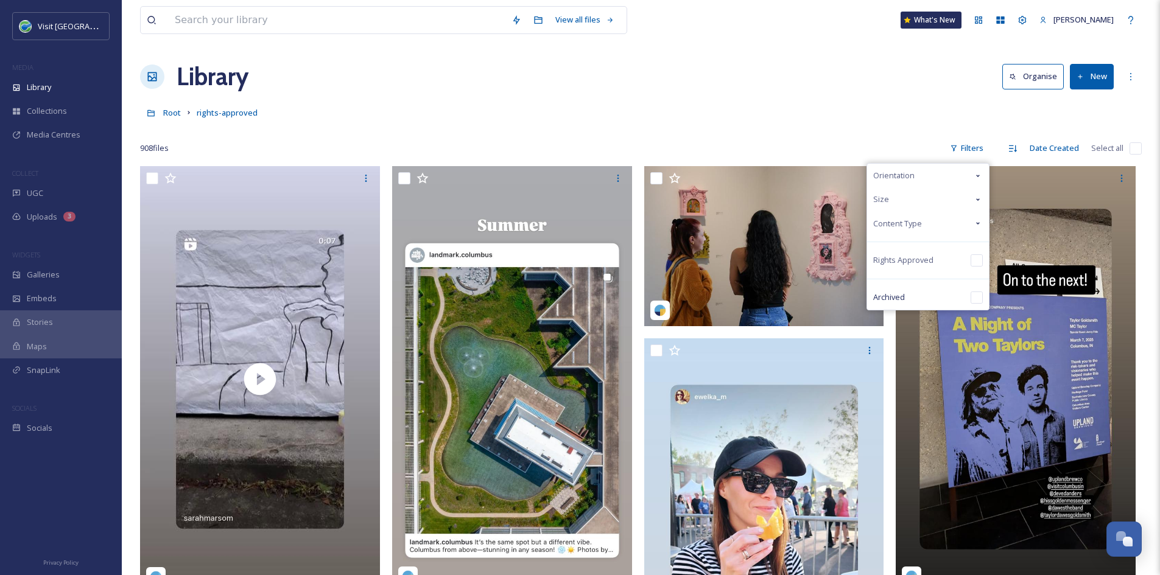
click at [979, 225] on icon at bounding box center [978, 224] width 10 height 10
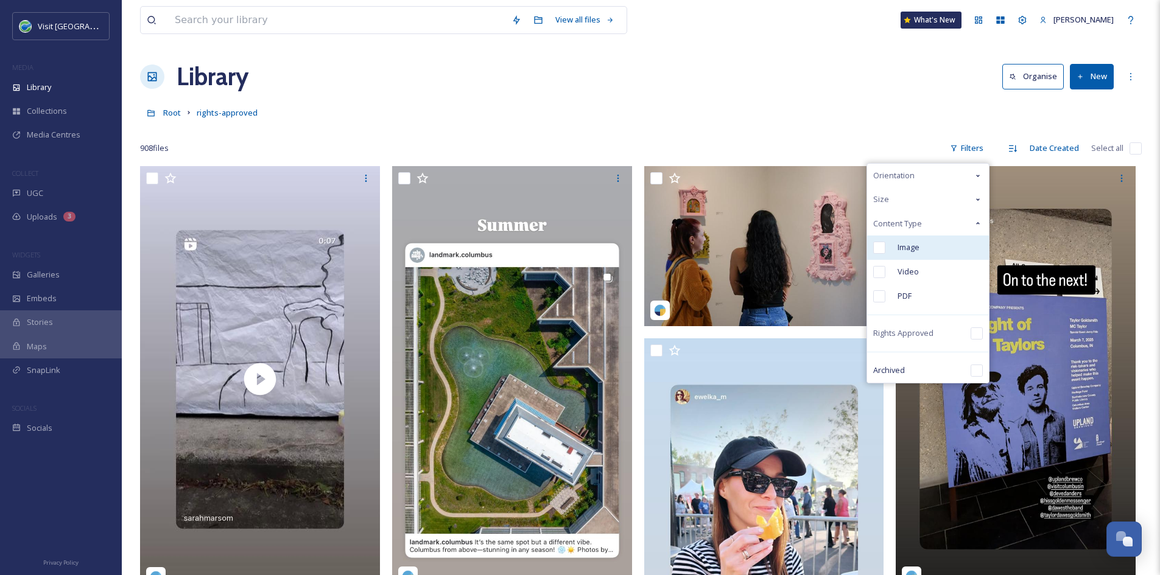
click at [882, 247] on input "checkbox" at bounding box center [879, 248] width 12 height 12
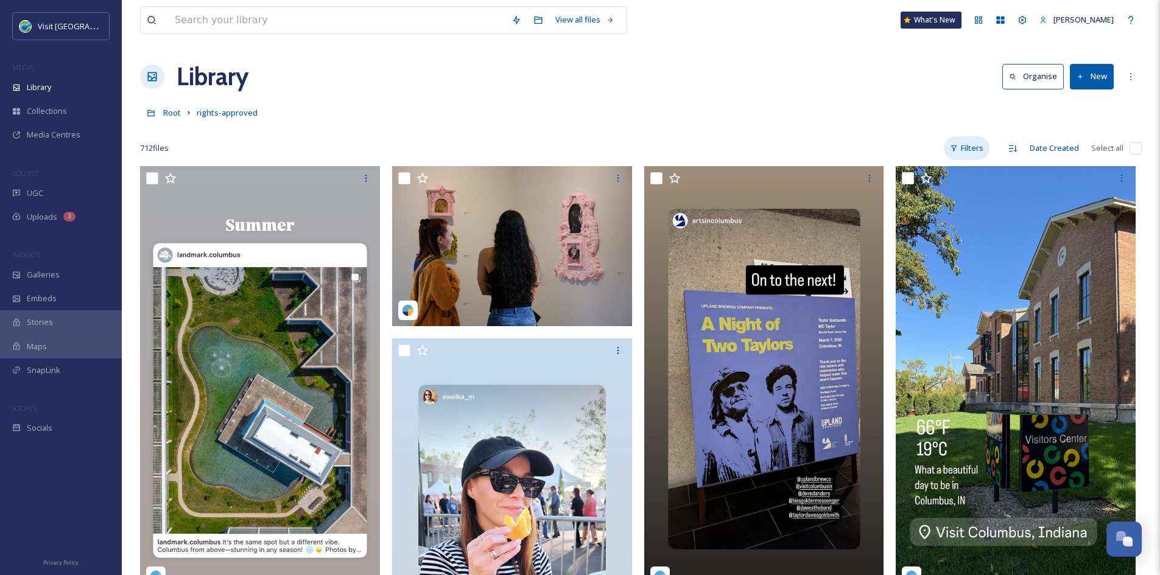
click at [972, 146] on div "Filters" at bounding box center [967, 148] width 46 height 24
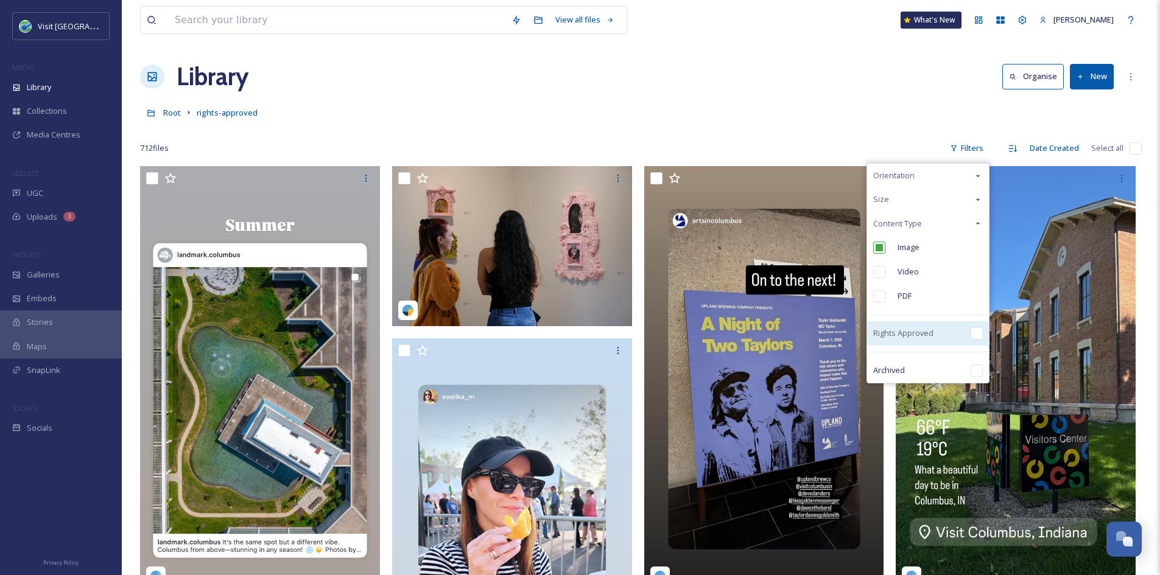
click at [976, 334] on input "checkbox" at bounding box center [977, 334] width 12 height 12
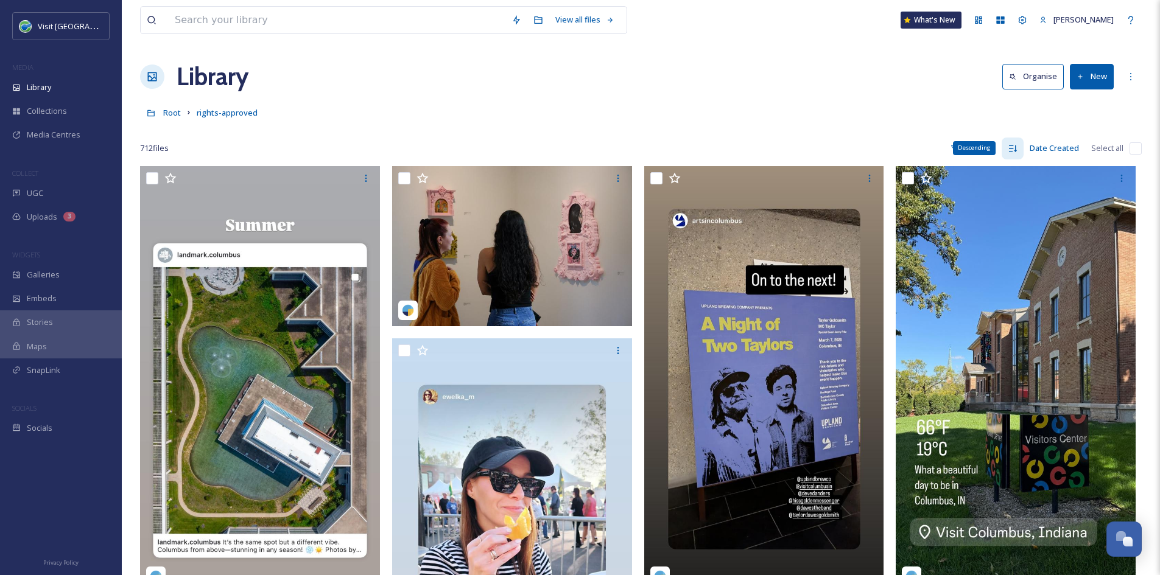
click at [1011, 150] on icon at bounding box center [1013, 149] width 10 height 10
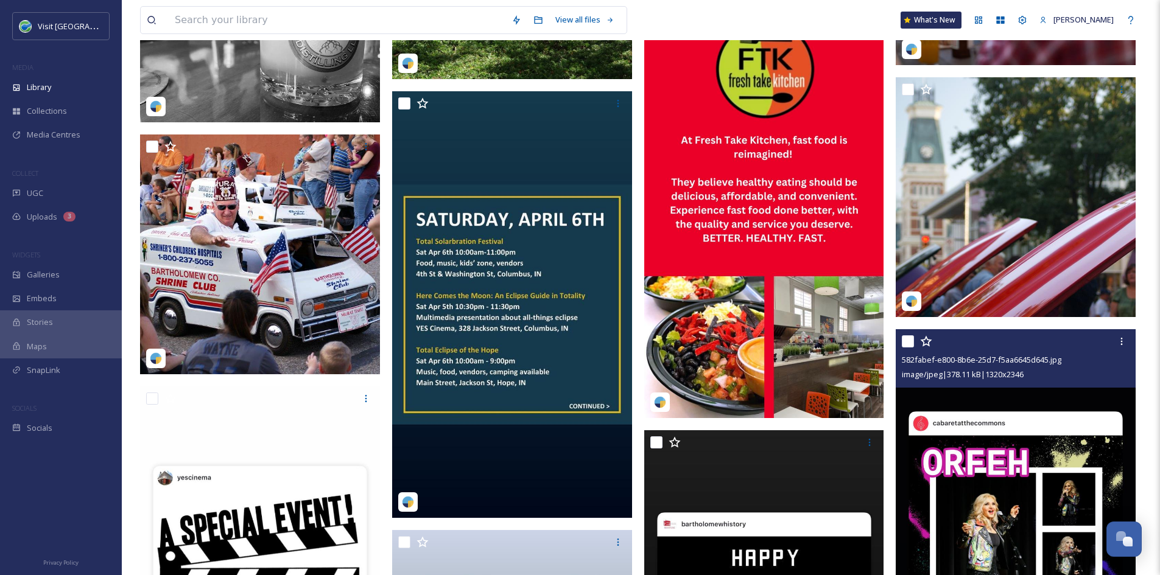
scroll to position [1343, 0]
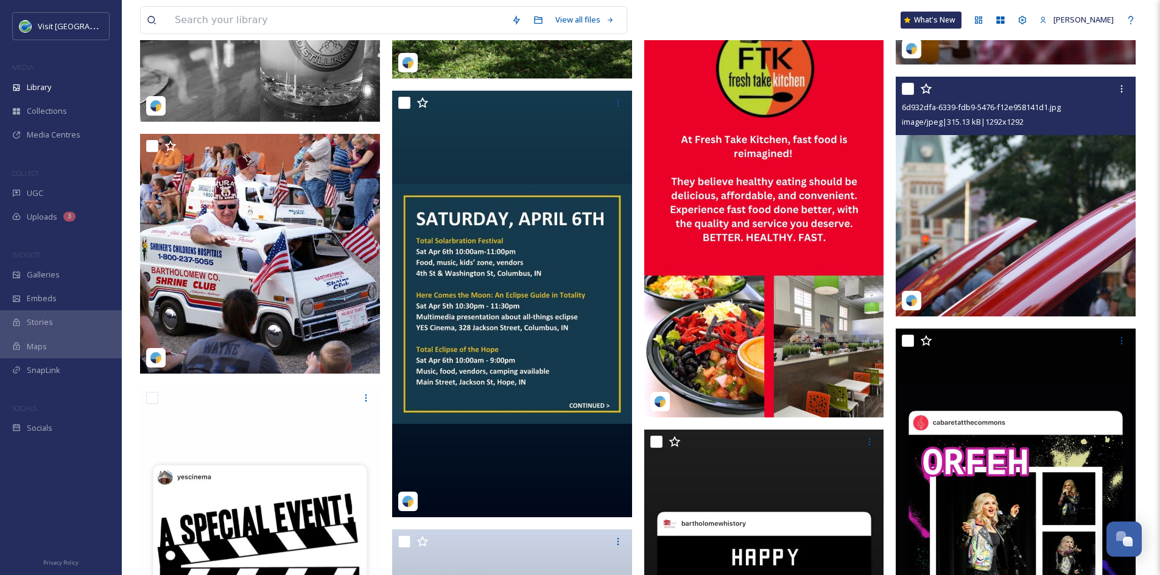
click at [1007, 186] on img at bounding box center [1016, 197] width 240 height 240
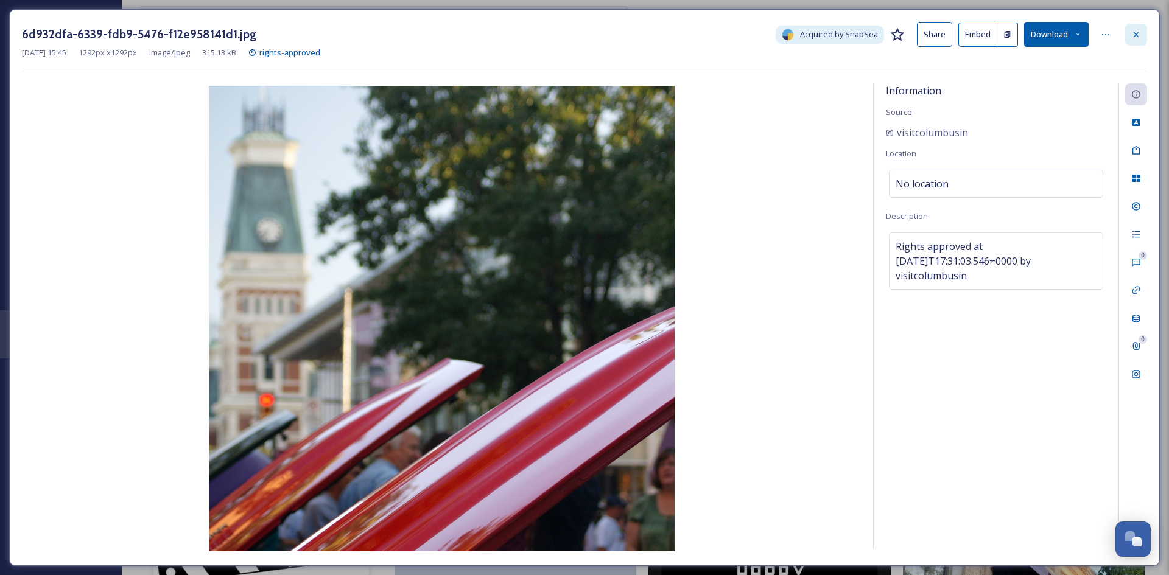
click at [1133, 37] on icon at bounding box center [1136, 35] width 10 height 10
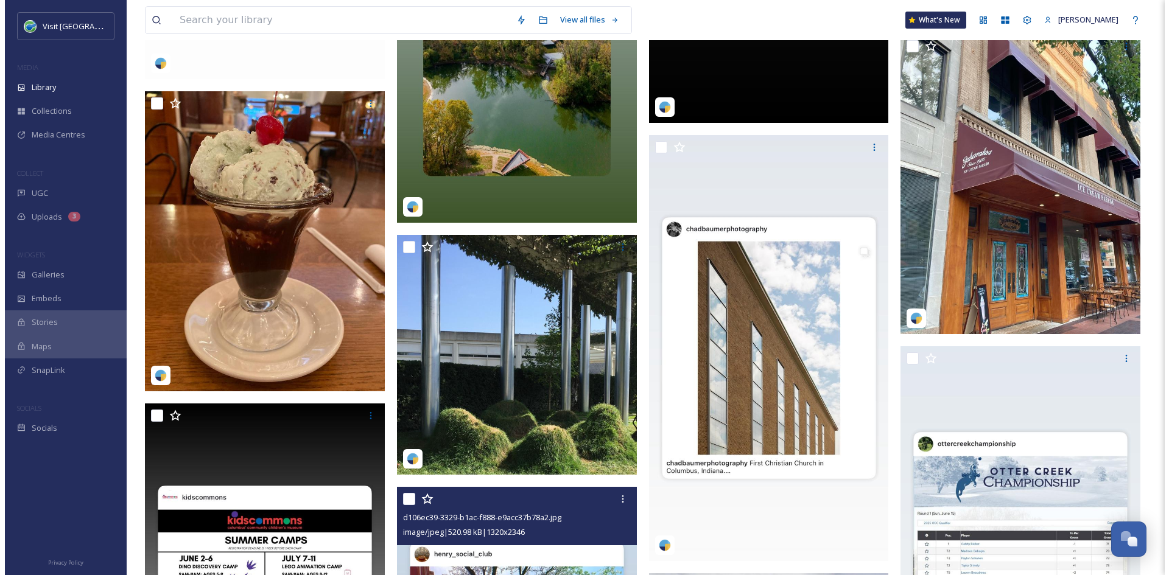
scroll to position [2075, 0]
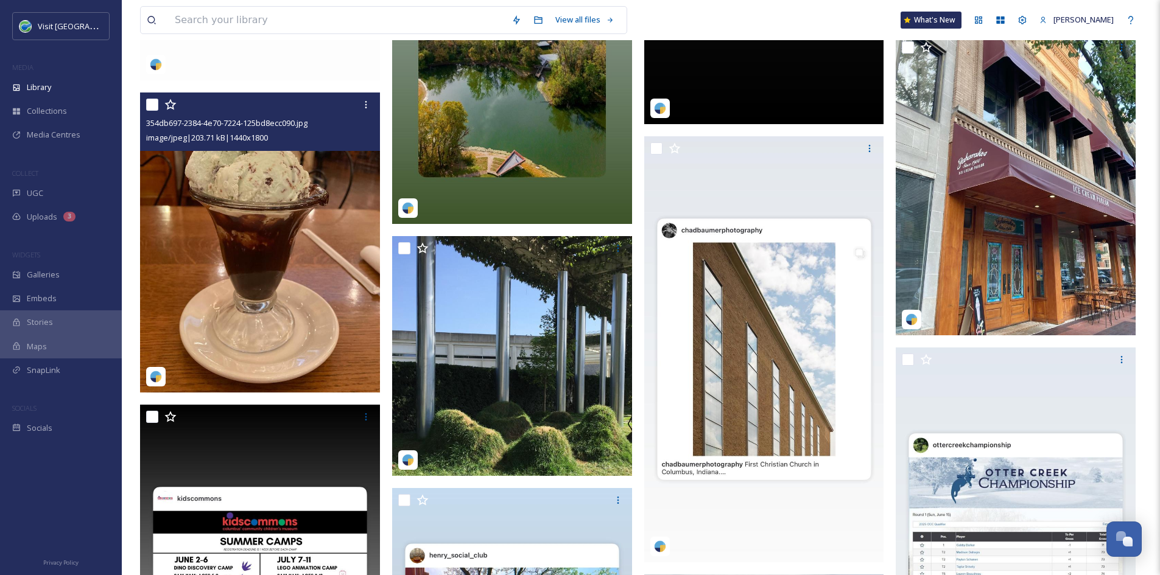
click at [165, 275] on img at bounding box center [260, 243] width 240 height 300
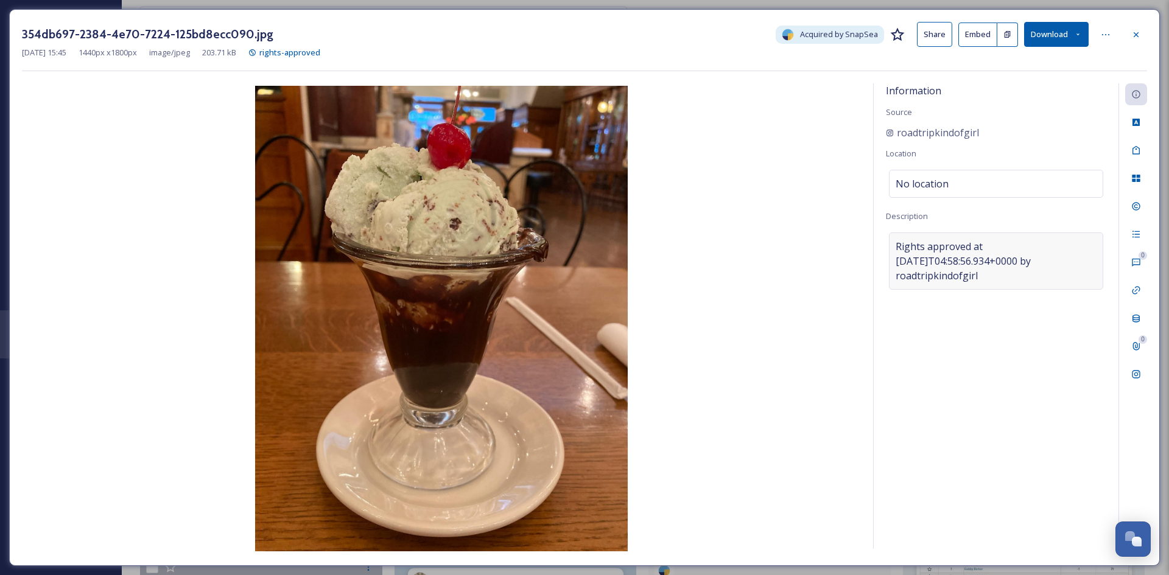
click at [1027, 261] on span "Rights approved at [DATE]T04:58:56.934+0000 by roadtripkindofgirl" at bounding box center [996, 261] width 201 height 44
click at [954, 130] on span "roadtripkindofgirl" at bounding box center [938, 132] width 82 height 15
drag, startPoint x: 967, startPoint y: 130, endPoint x: 1014, endPoint y: 331, distance: 206.3
click at [1014, 331] on div "Information Source roadtripkindofgirl Location No location Description Rights a…" at bounding box center [996, 316] width 245 height 466
click at [1067, 38] on button "Download" at bounding box center [1056, 34] width 65 height 25
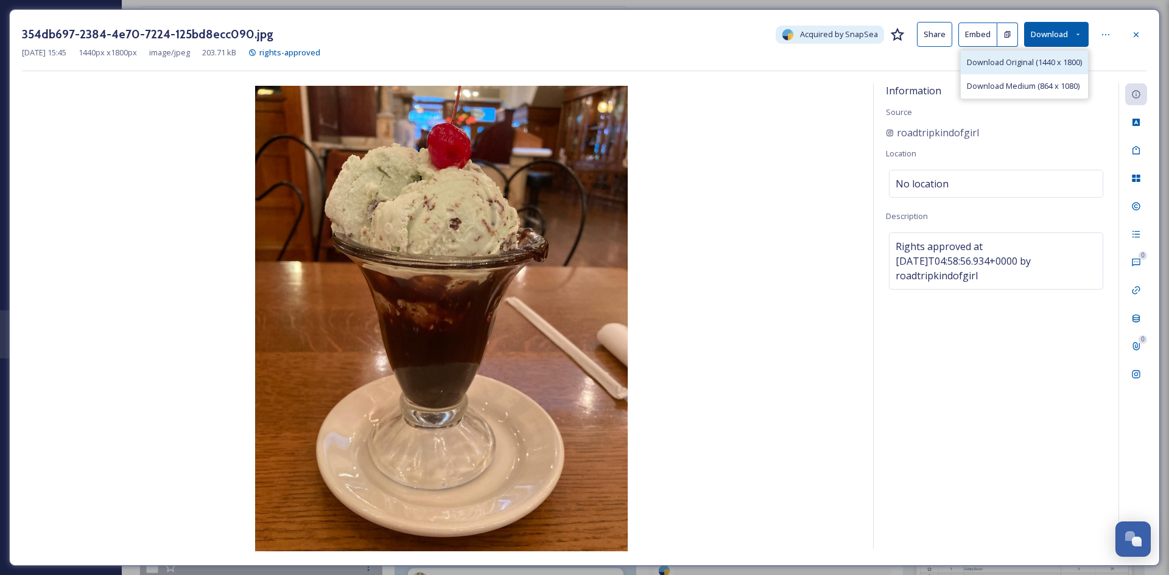
click at [1058, 62] on span "Download Original (1440 x 1800)" at bounding box center [1024, 63] width 115 height 12
drag, startPoint x: 937, startPoint y: 135, endPoint x: 1024, endPoint y: 114, distance: 88.8
click at [1024, 114] on div "Information Source roadtripkindofgirl Location No location Description Rights a…" at bounding box center [996, 316] width 245 height 466
